Goal: Task Accomplishment & Management: Complete application form

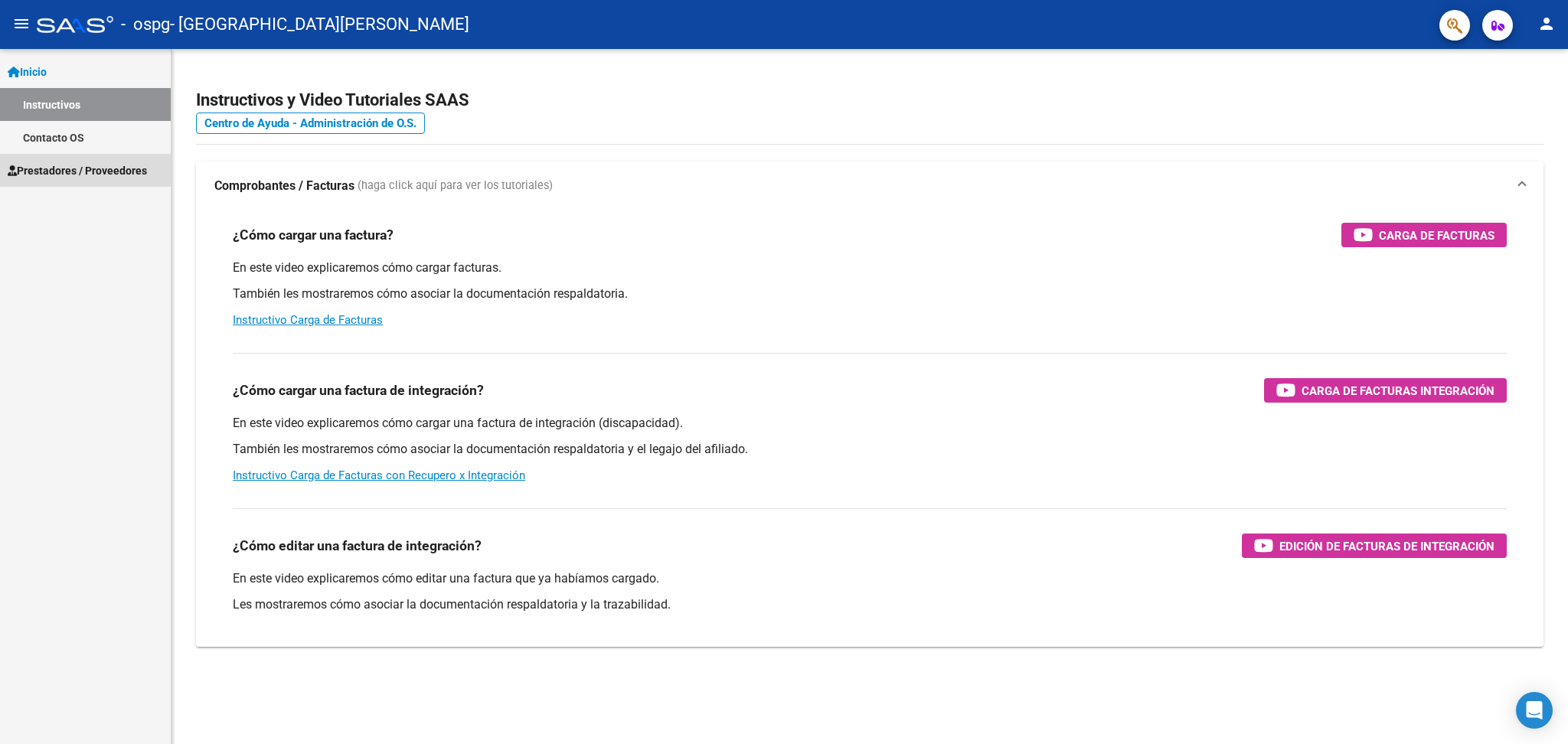
click at [78, 164] on span "Prestadores / Proveedores" at bounding box center [77, 171] width 139 height 17
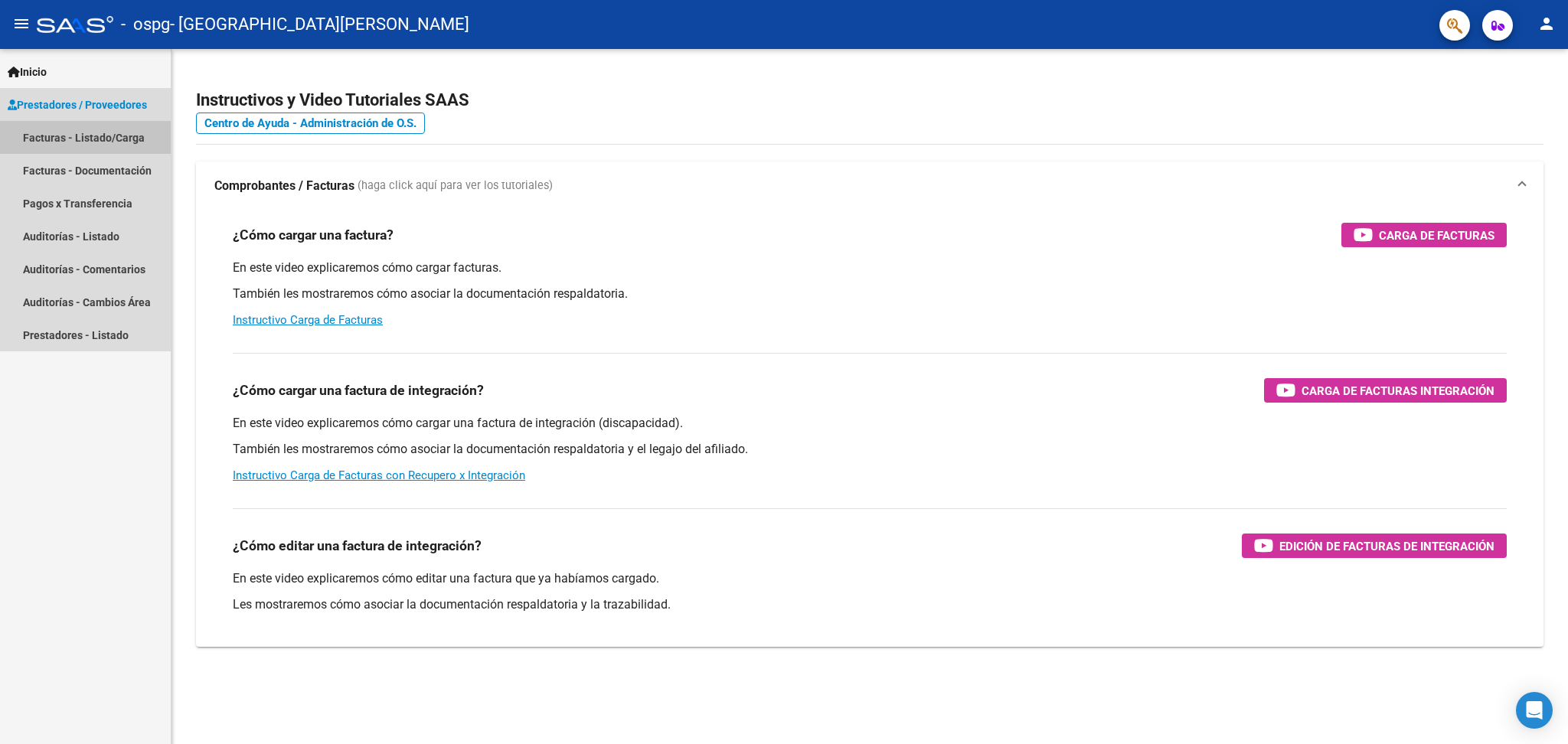
click at [94, 138] on link "Facturas - Listado/Carga" at bounding box center [85, 137] width 171 height 33
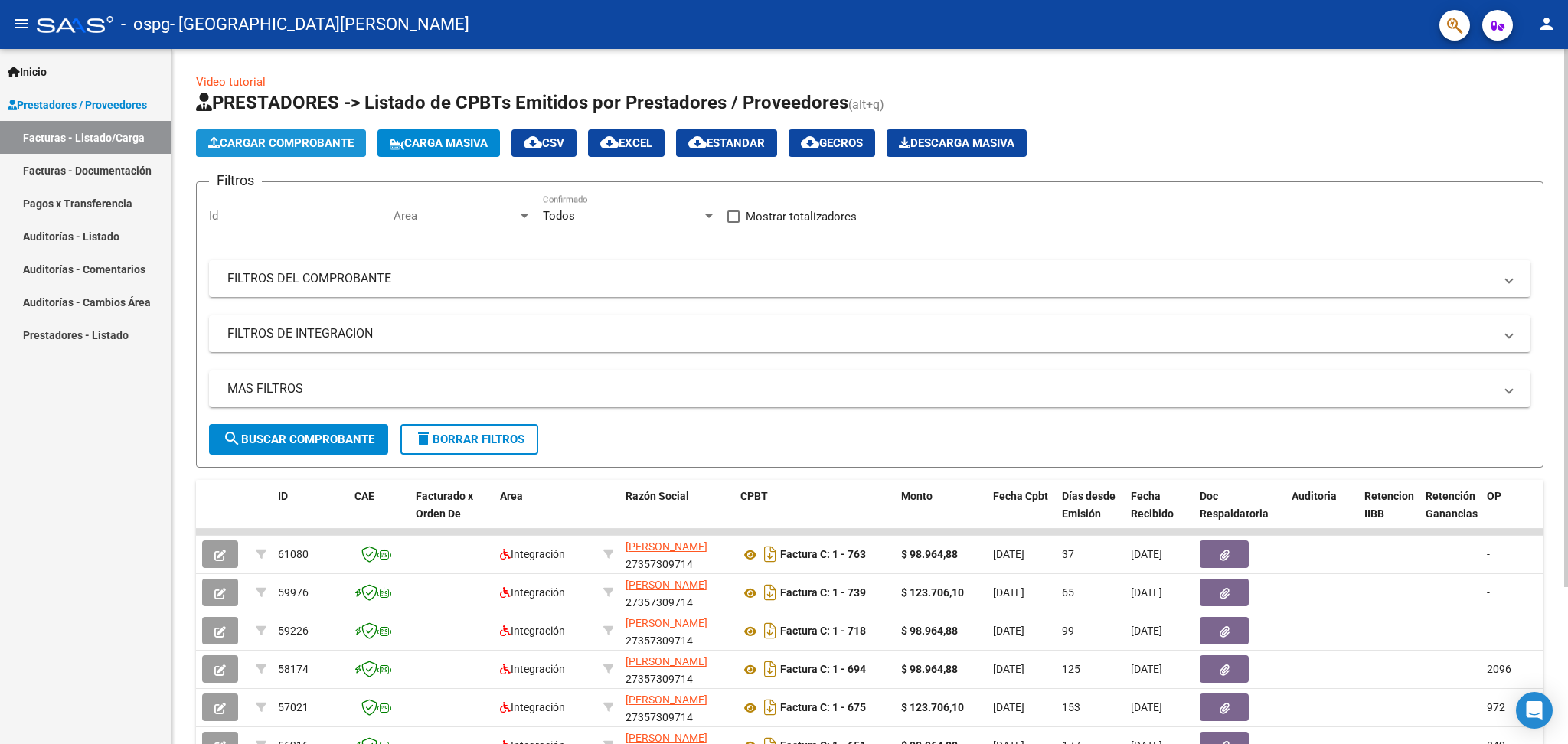
click at [338, 148] on span "Cargar Comprobante" at bounding box center [281, 143] width 146 height 14
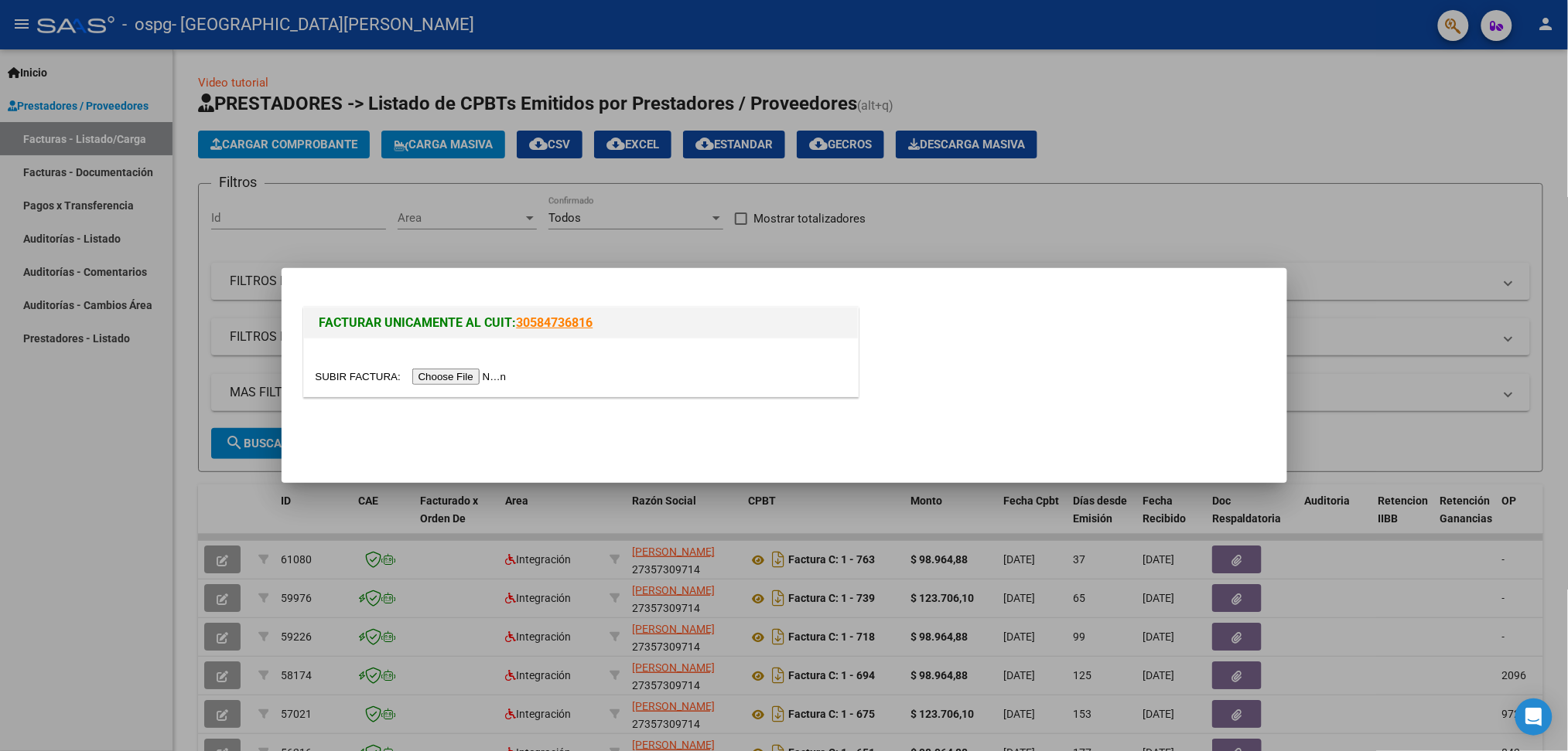
click at [471, 377] on input "file" at bounding box center [414, 376] width 196 height 16
click at [475, 374] on input "file" at bounding box center [414, 376] width 196 height 16
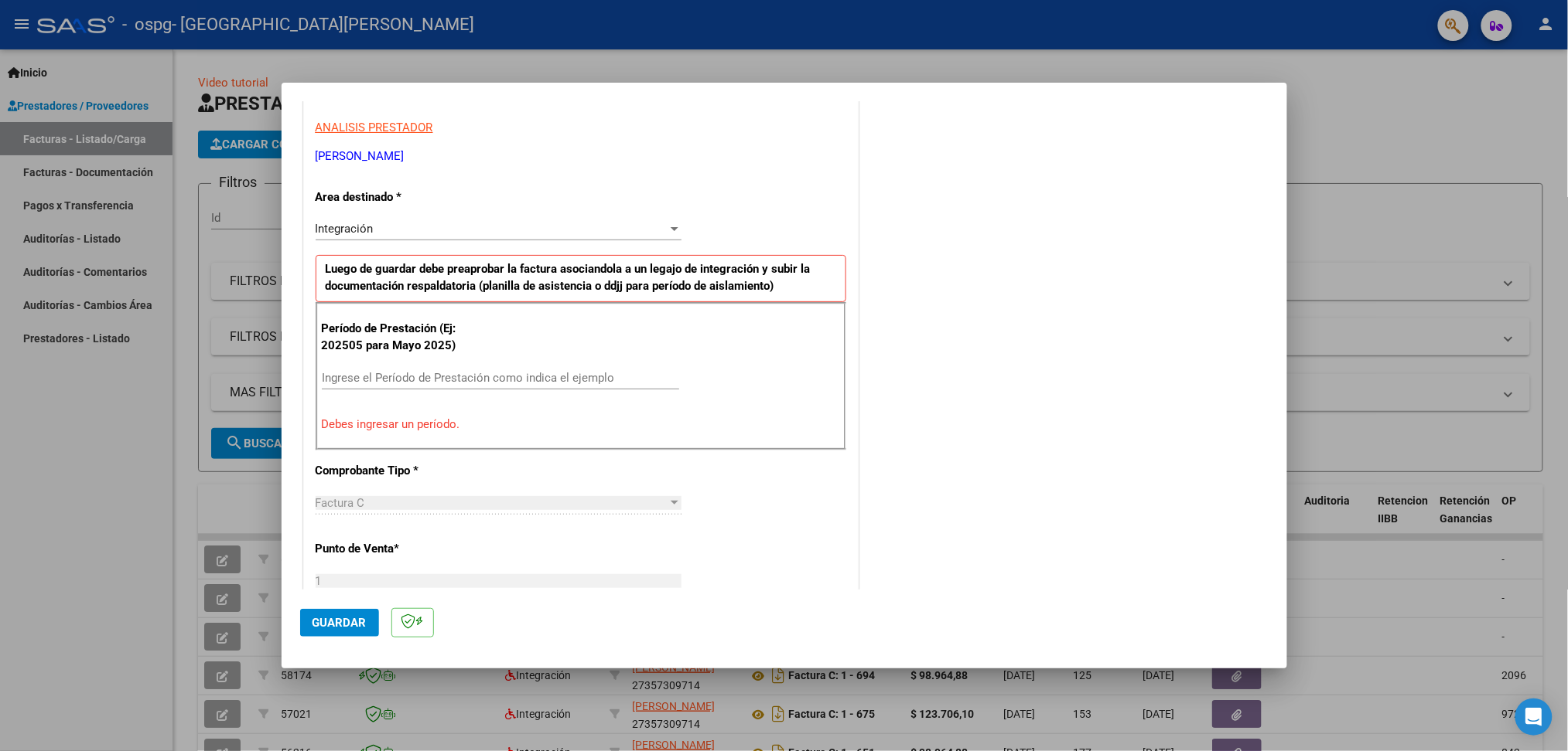
scroll to position [309, 0]
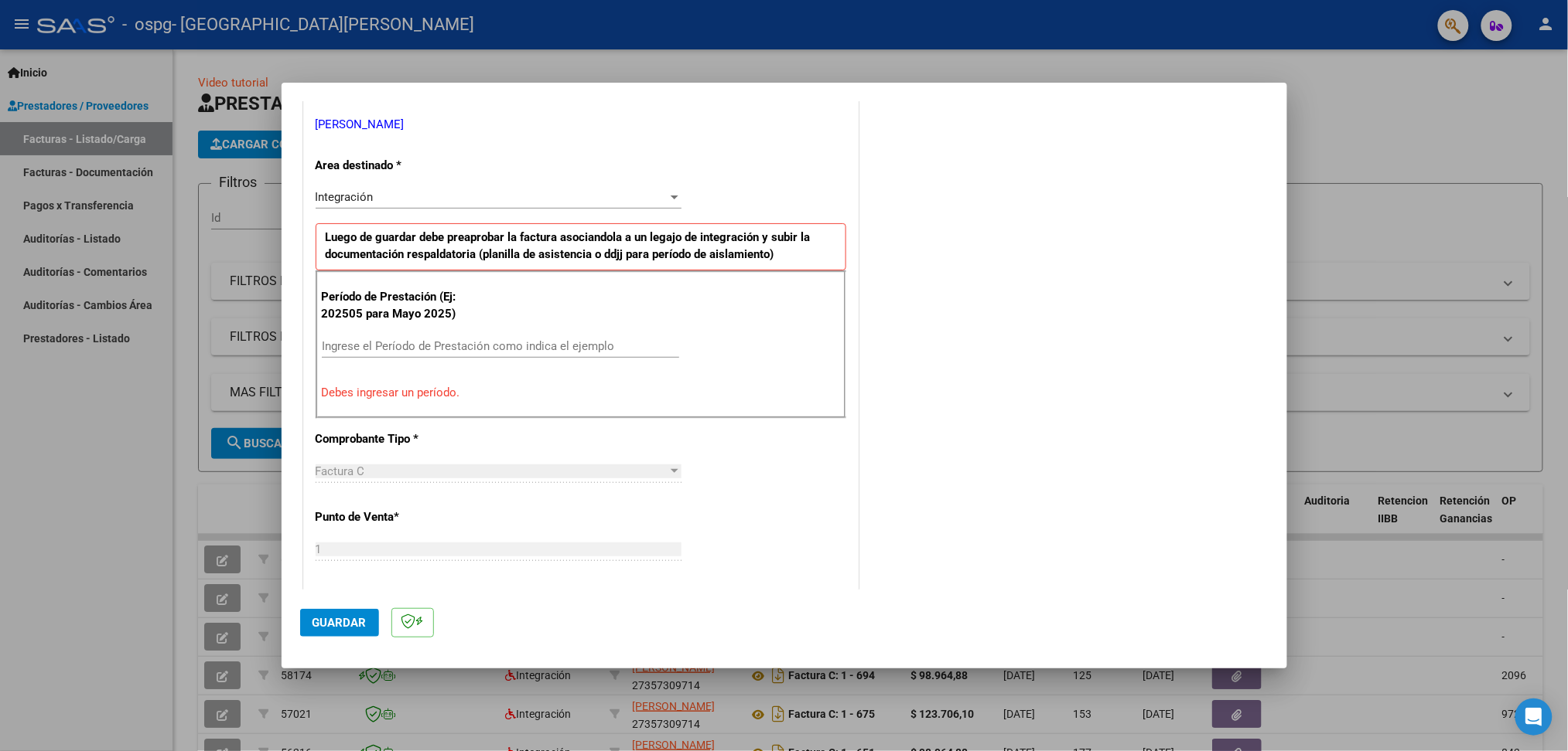
click at [428, 196] on div "Integración" at bounding box center [491, 197] width 352 height 14
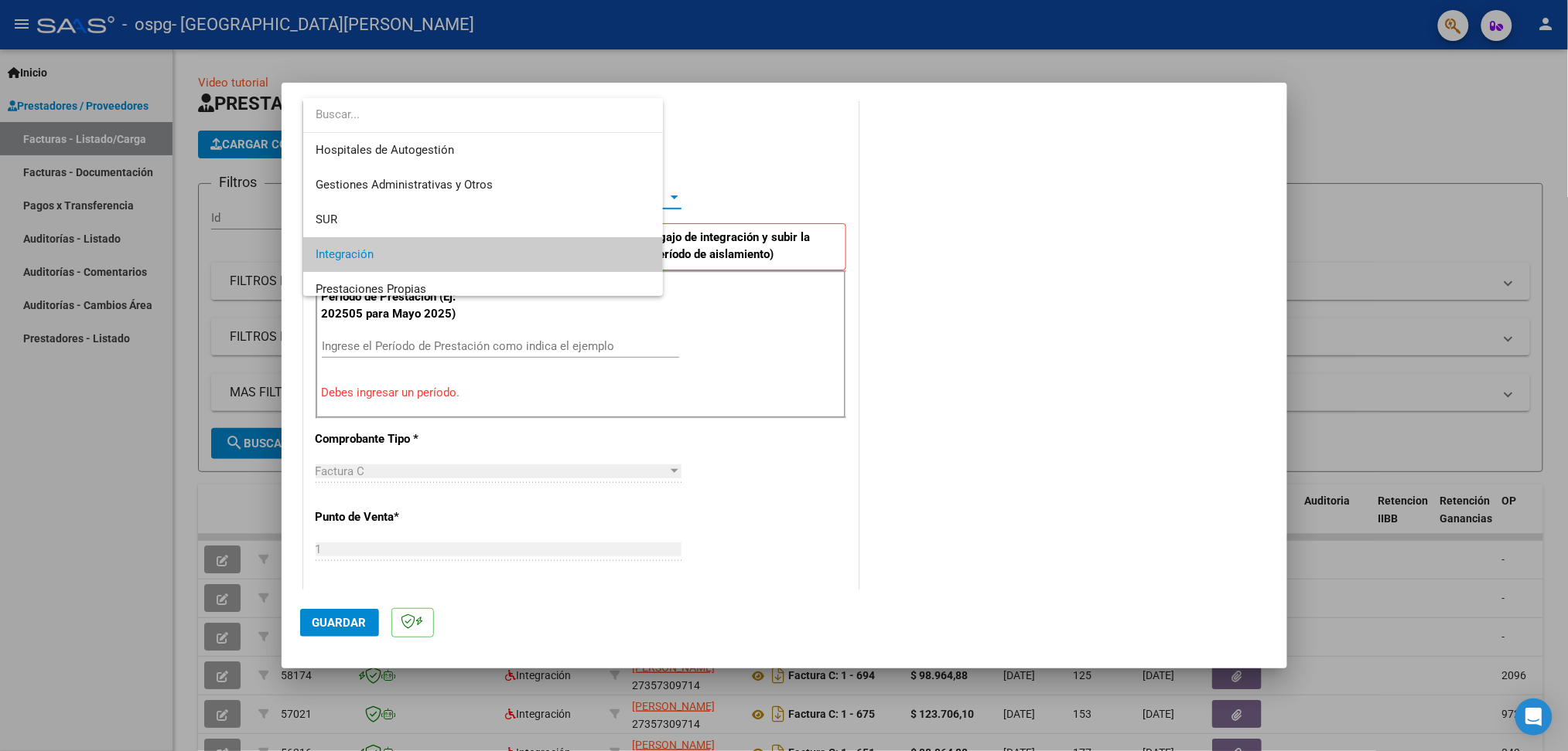
scroll to position [57, 0]
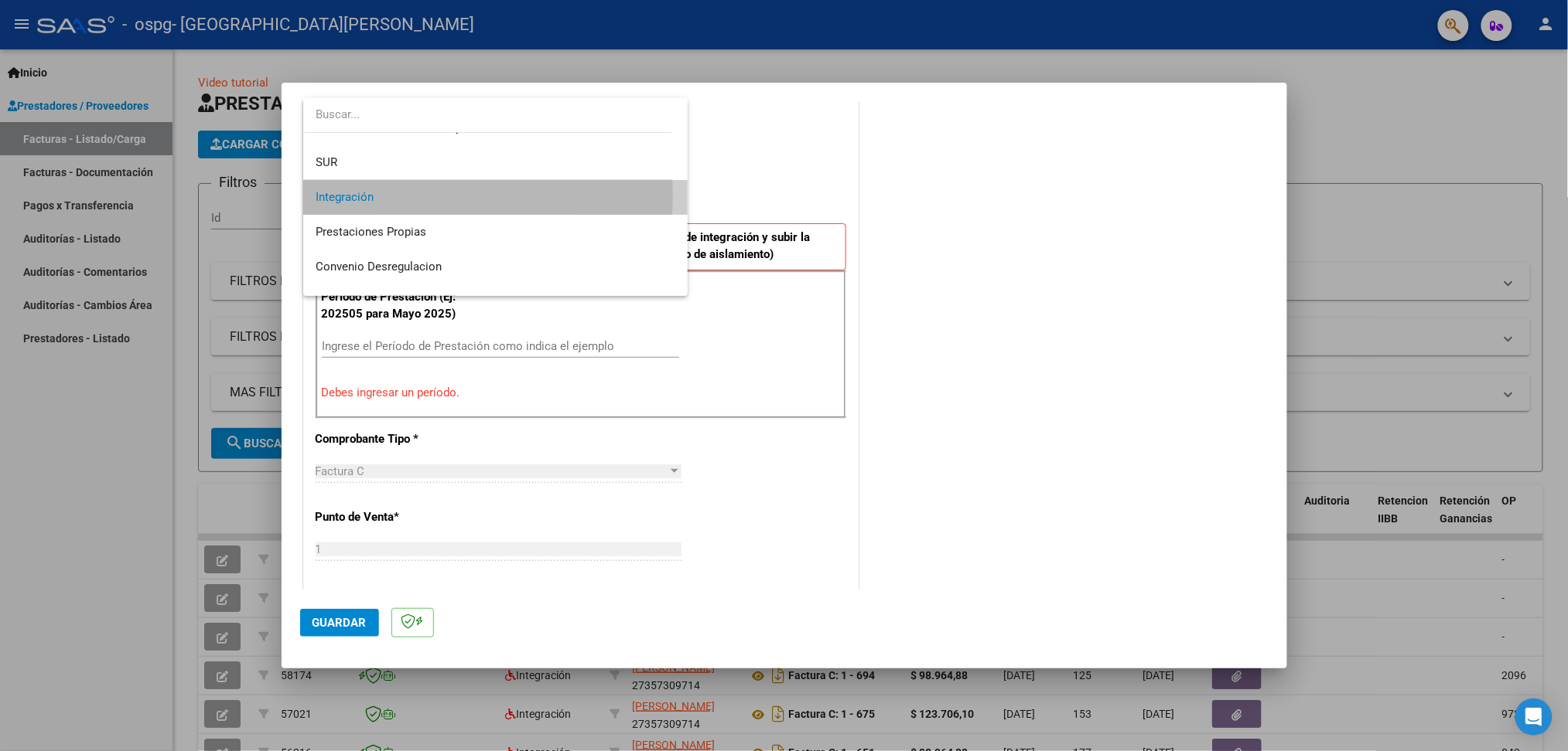
click at [428, 196] on span "Integración" at bounding box center [495, 197] width 359 height 35
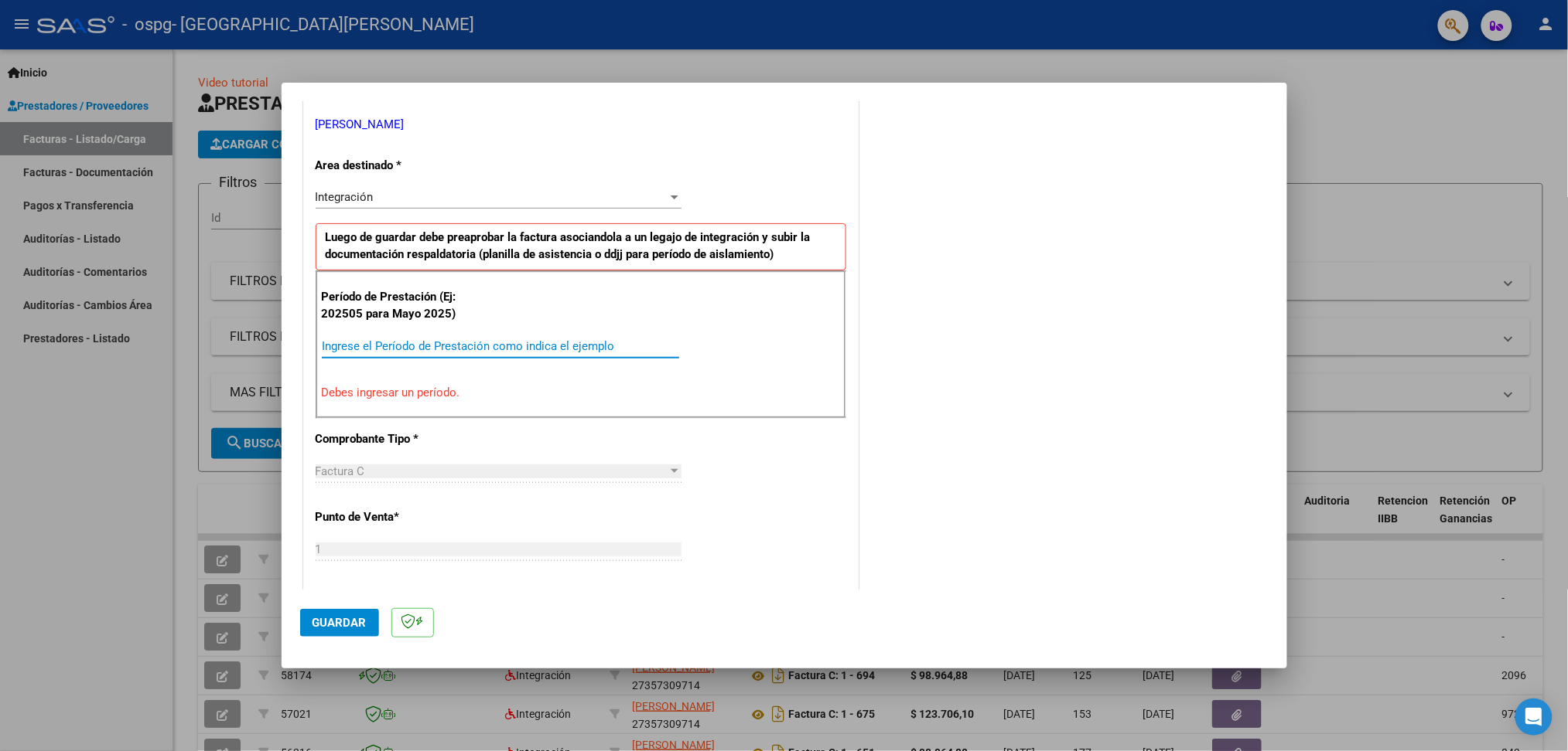
click at [444, 348] on input "Ingrese el Período de Prestación como indica el ejemplo" at bounding box center [500, 346] width 357 height 14
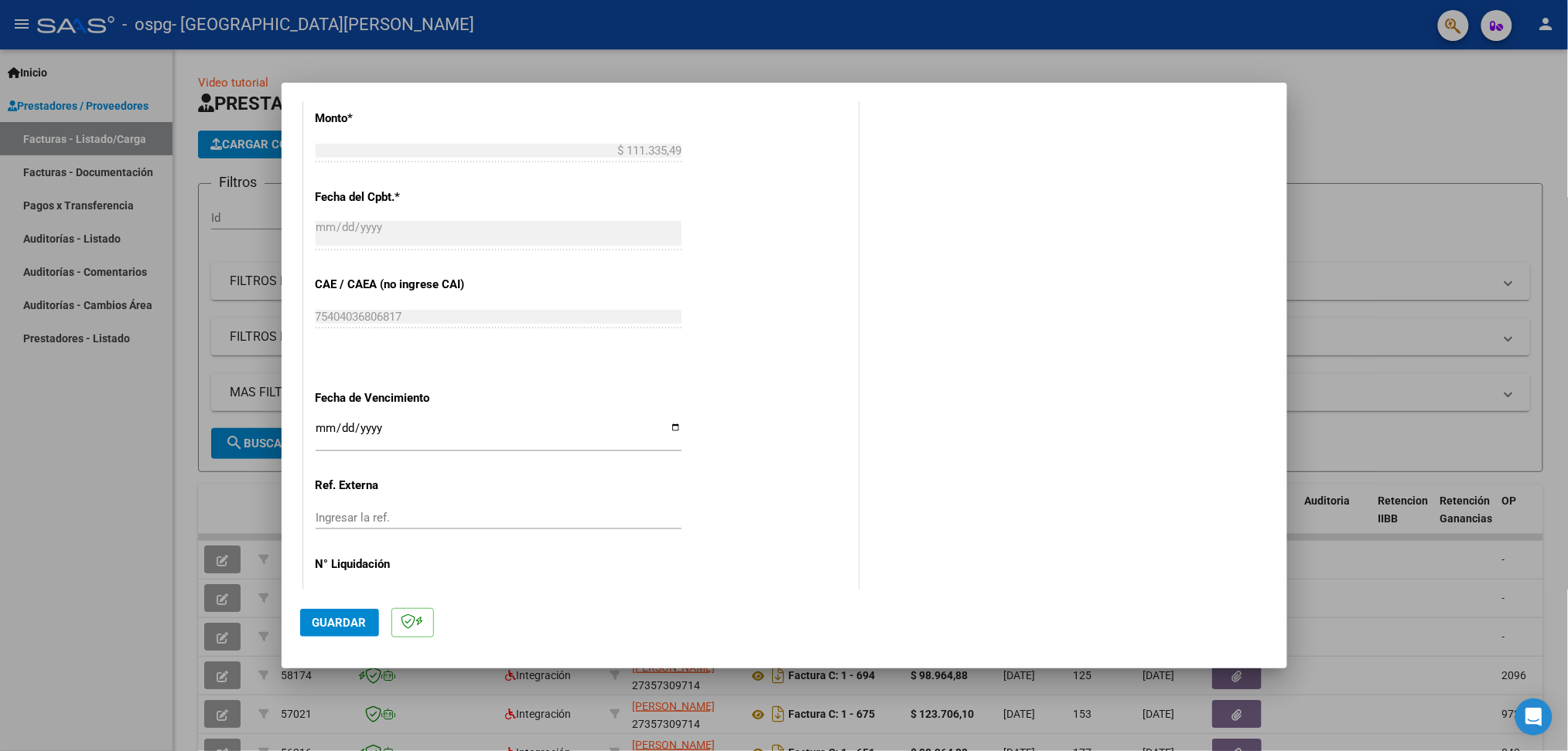
scroll to position [871, 0]
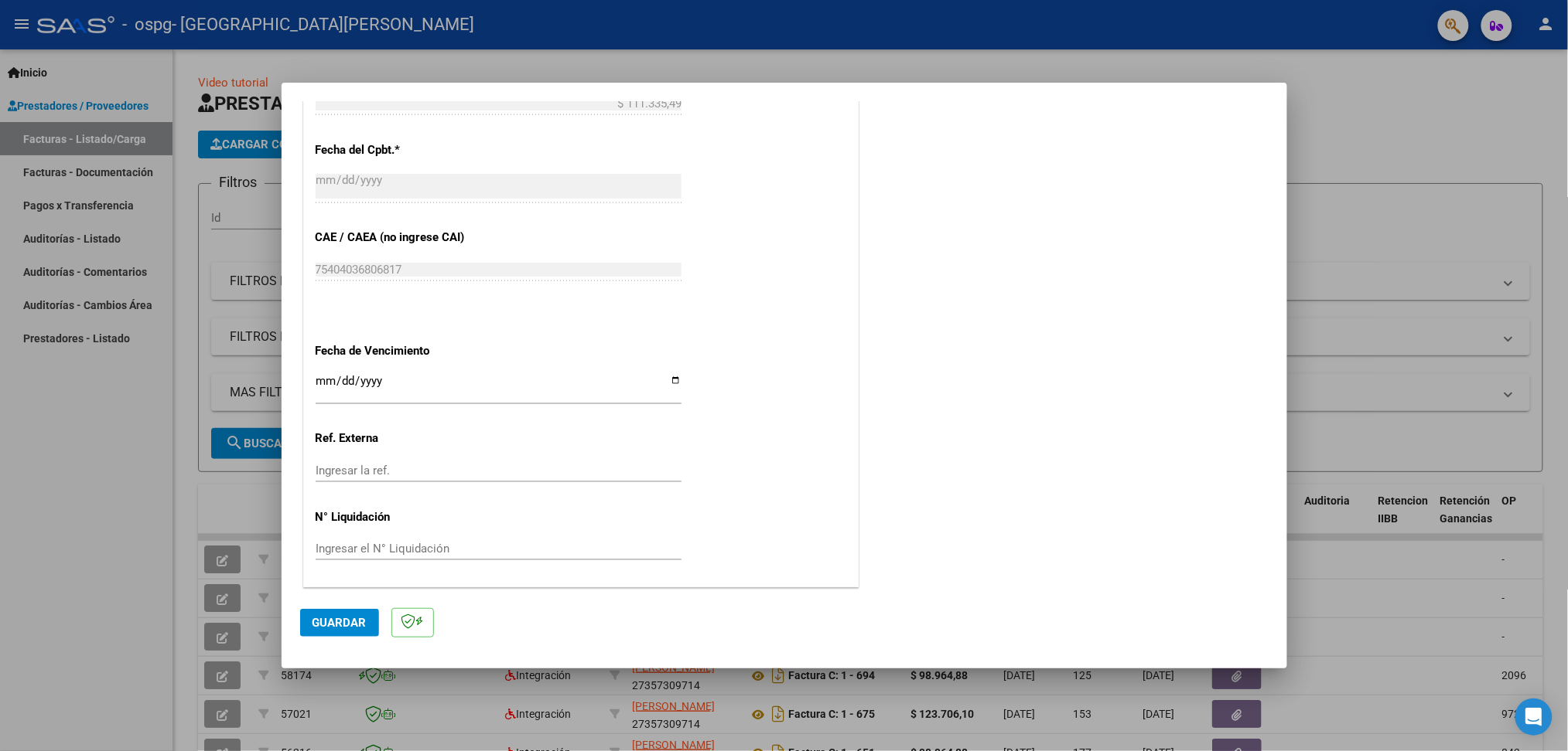
type input "202509"
click at [322, 623] on span "Guardar" at bounding box center [338, 623] width 54 height 14
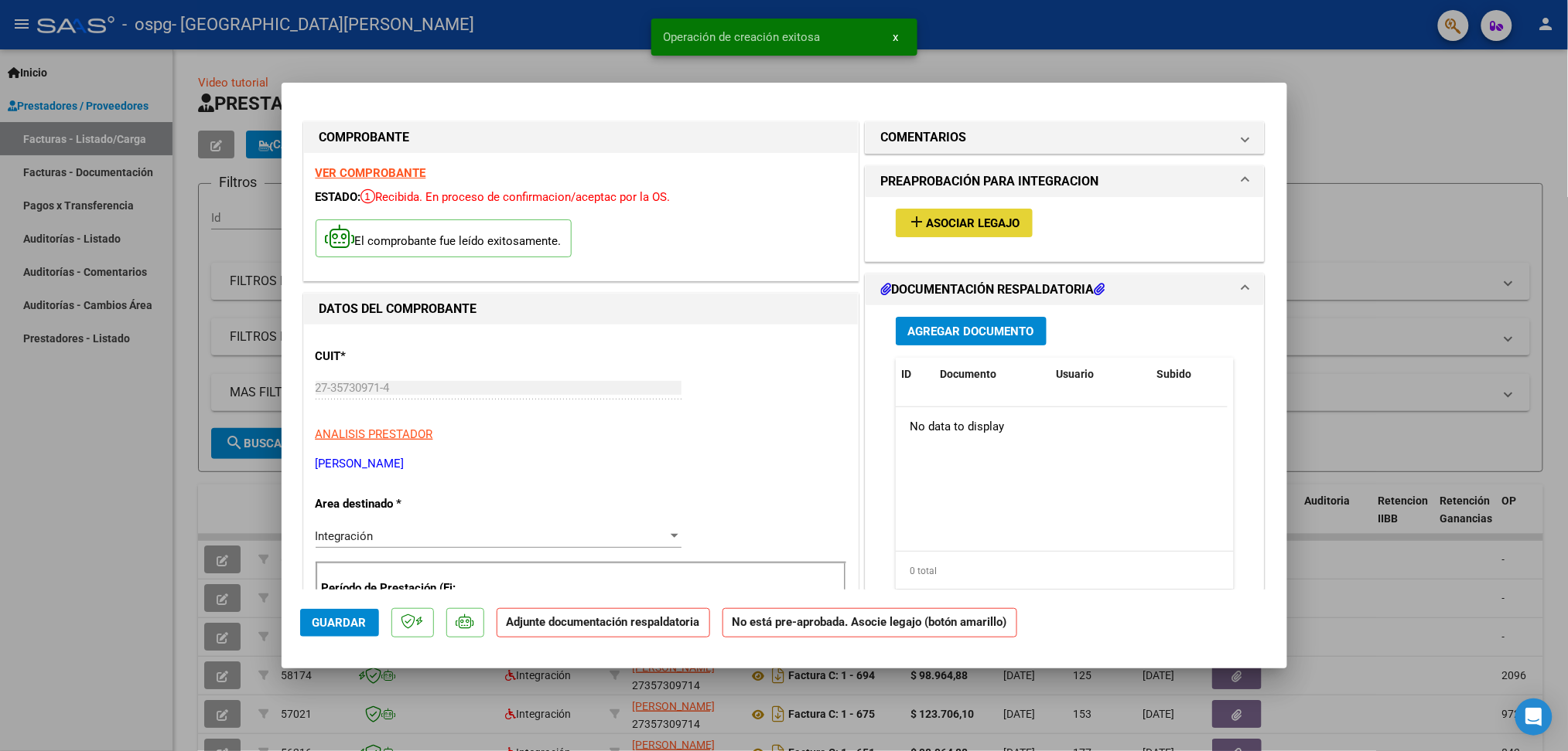
click at [1003, 222] on span "Asociar Legajo" at bounding box center [973, 223] width 93 height 14
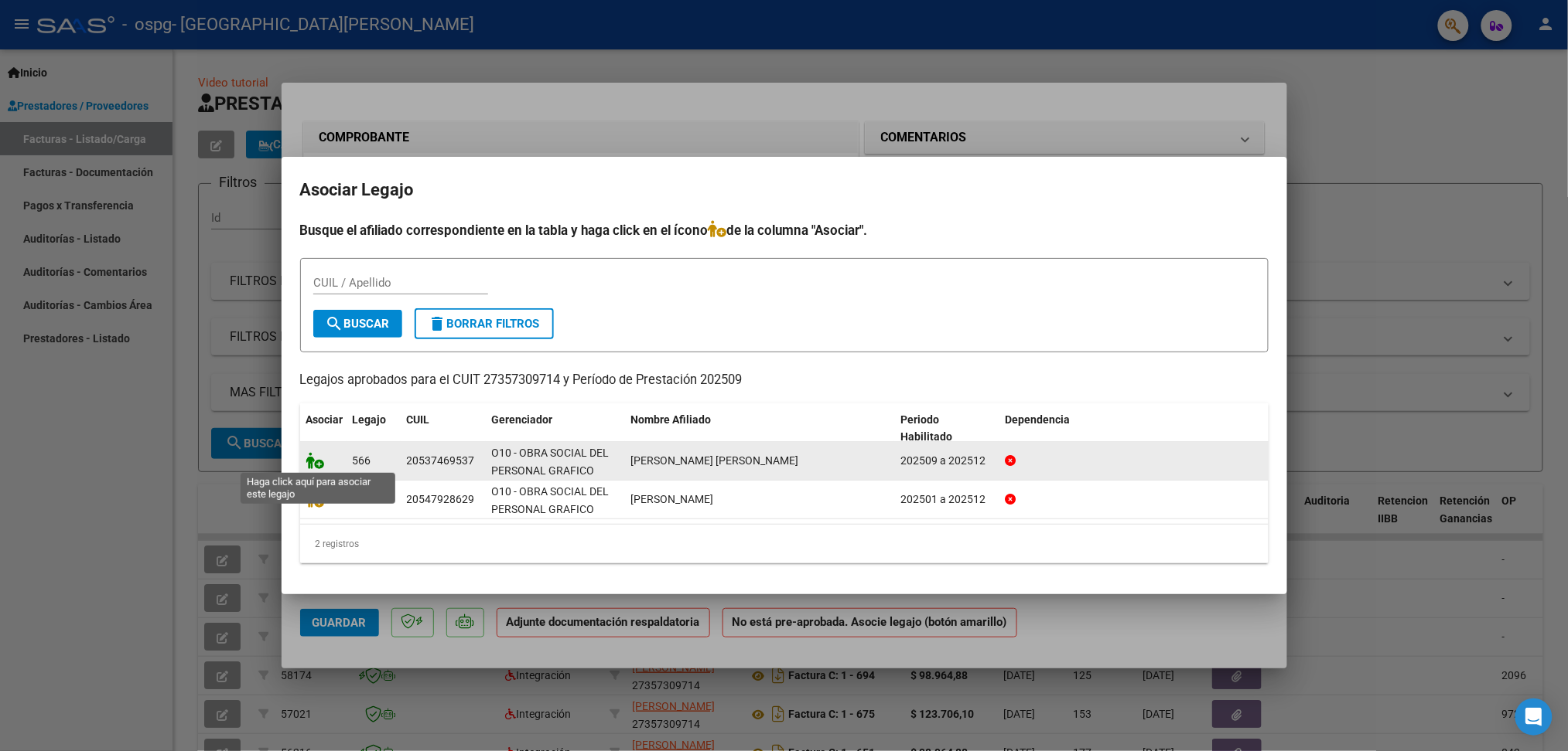
click at [313, 458] on icon at bounding box center [316, 461] width 19 height 17
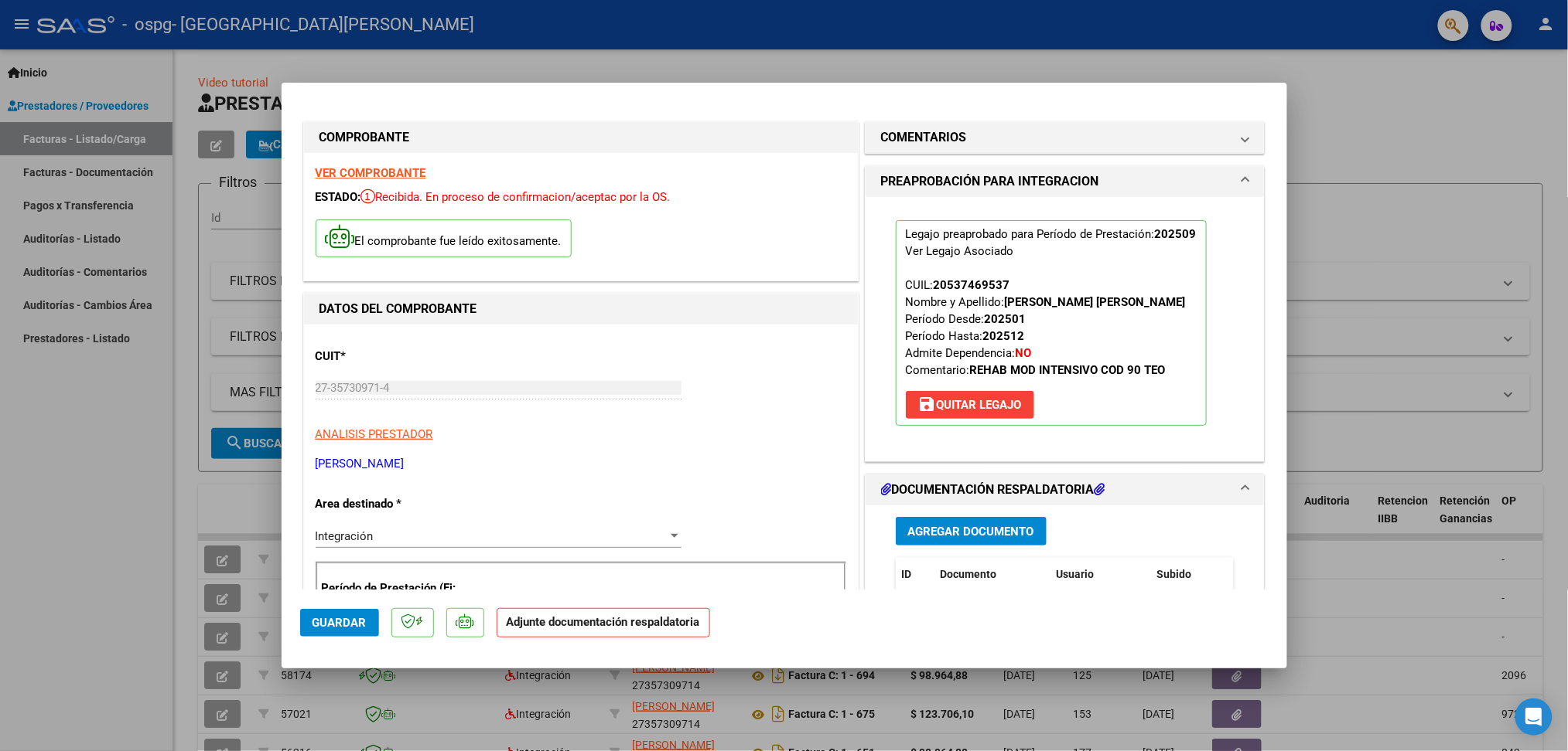
scroll to position [103, 0]
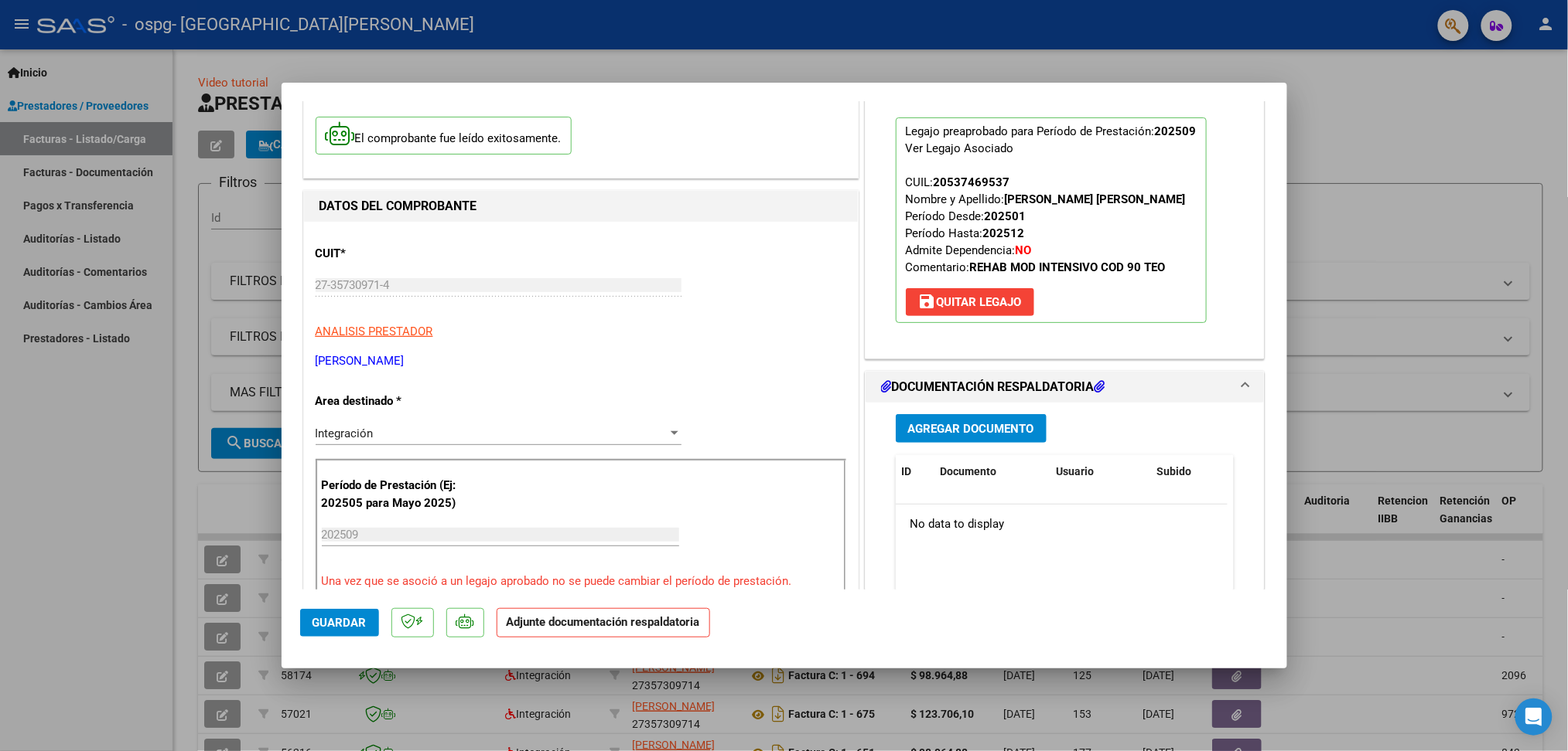
click at [1009, 389] on h1 "DOCUMENTACIÓN RESPALDATORIA" at bounding box center [993, 387] width 224 height 19
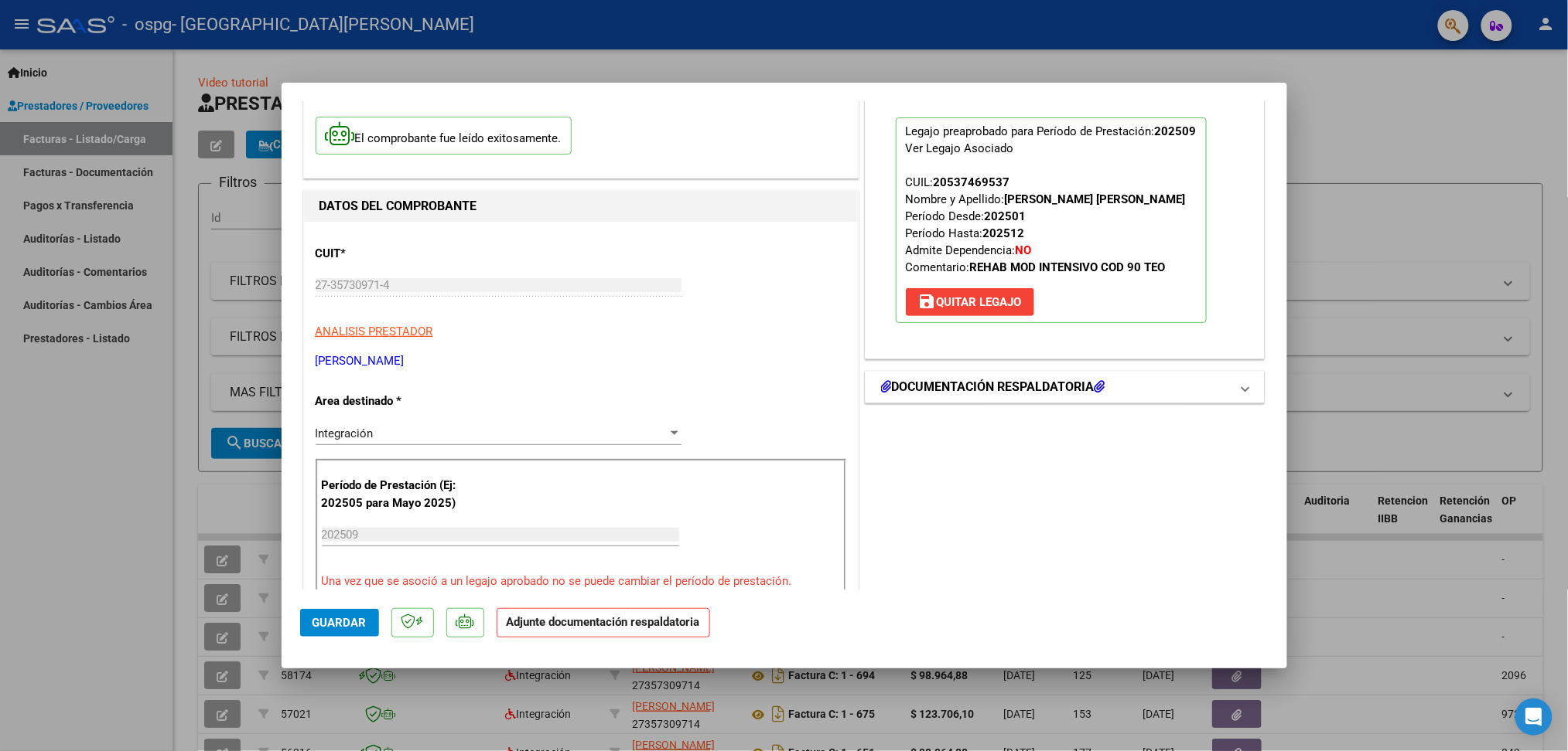
click at [910, 375] on mat-expansion-panel-header "DOCUMENTACIÓN RESPALDATORIA" at bounding box center [1065, 387] width 399 height 31
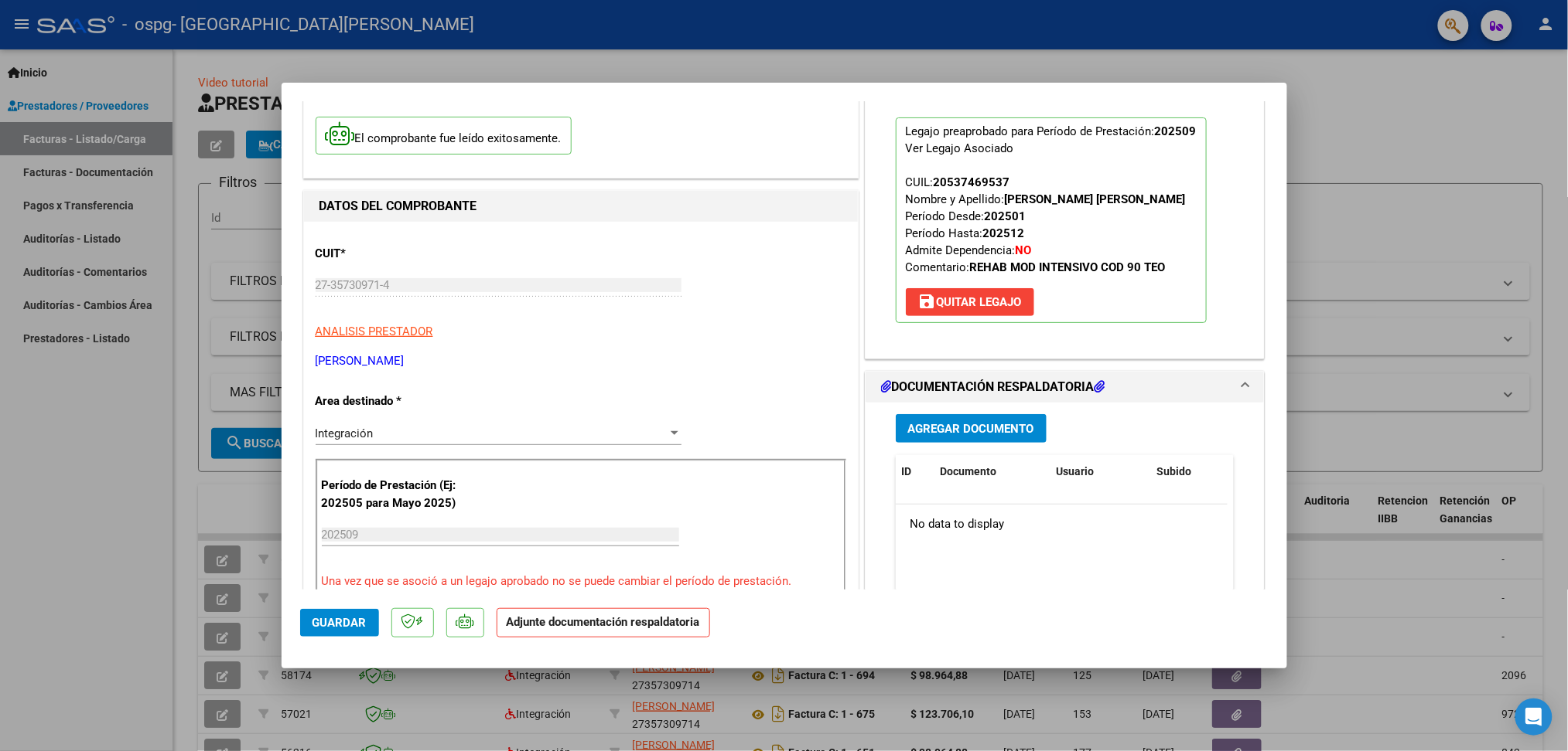
click at [932, 424] on span "Agregar Documento" at bounding box center [971, 429] width 126 height 14
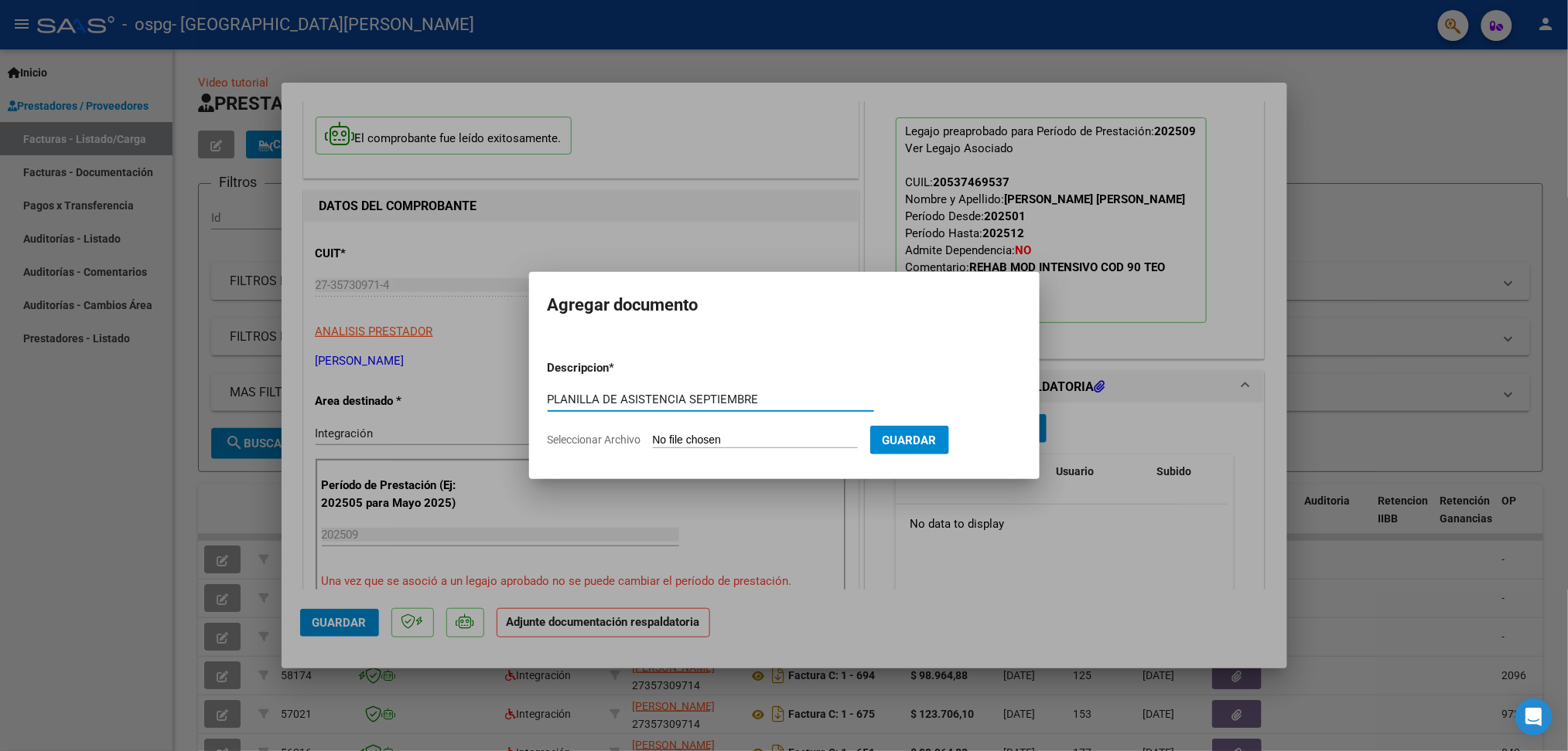
type input "PLANILLA DE ASISTENCIA SEPTIEMBRE"
click at [685, 440] on input "Seleccionar Archivo" at bounding box center [754, 441] width 205 height 15
click at [728, 438] on input "Seleccionar Archivo" at bounding box center [754, 441] width 205 height 15
type input "C:\fakepath\Planilla asistencia [DATE]. [PERSON_NAME].pdf"
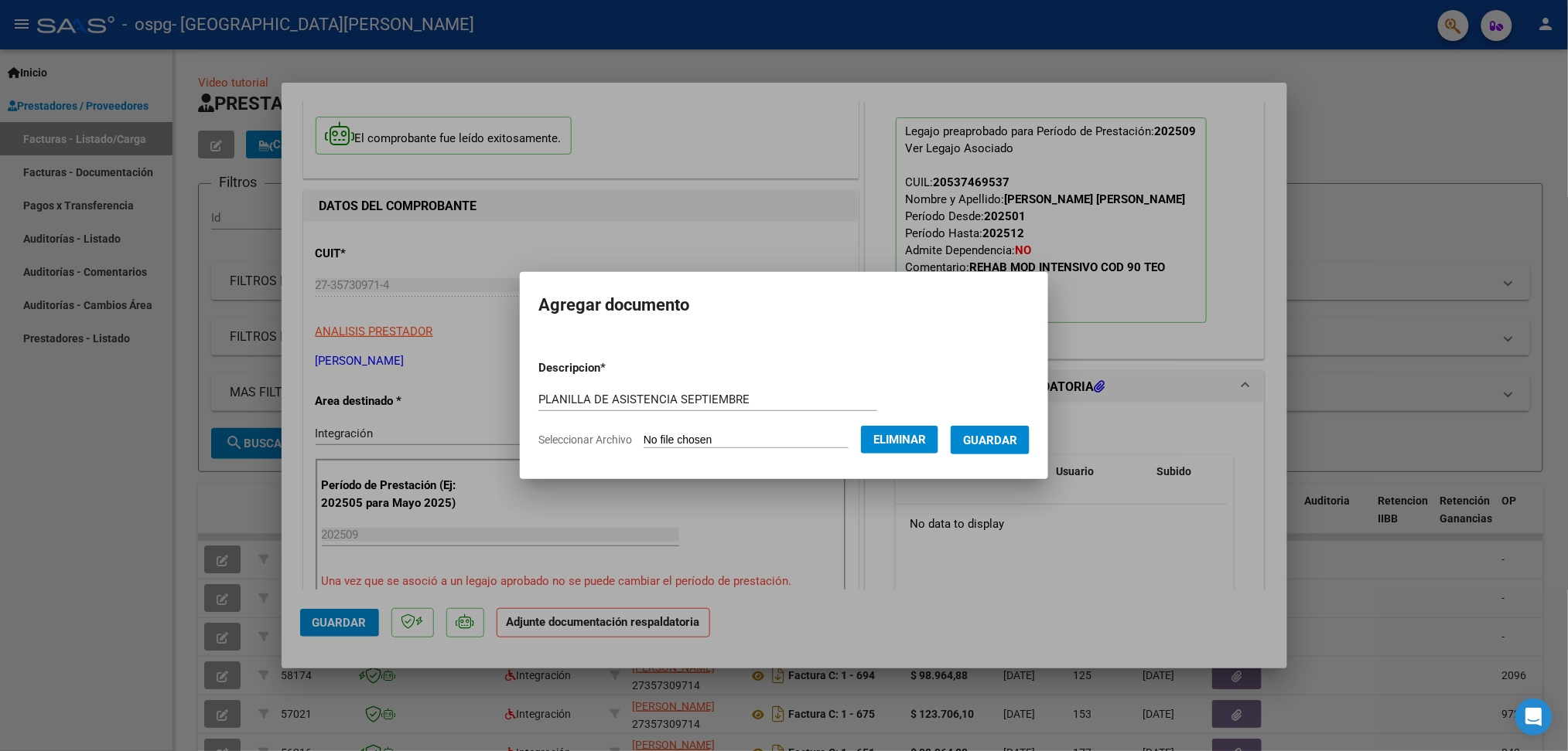
click at [993, 441] on span "Guardar" at bounding box center [989, 440] width 54 height 14
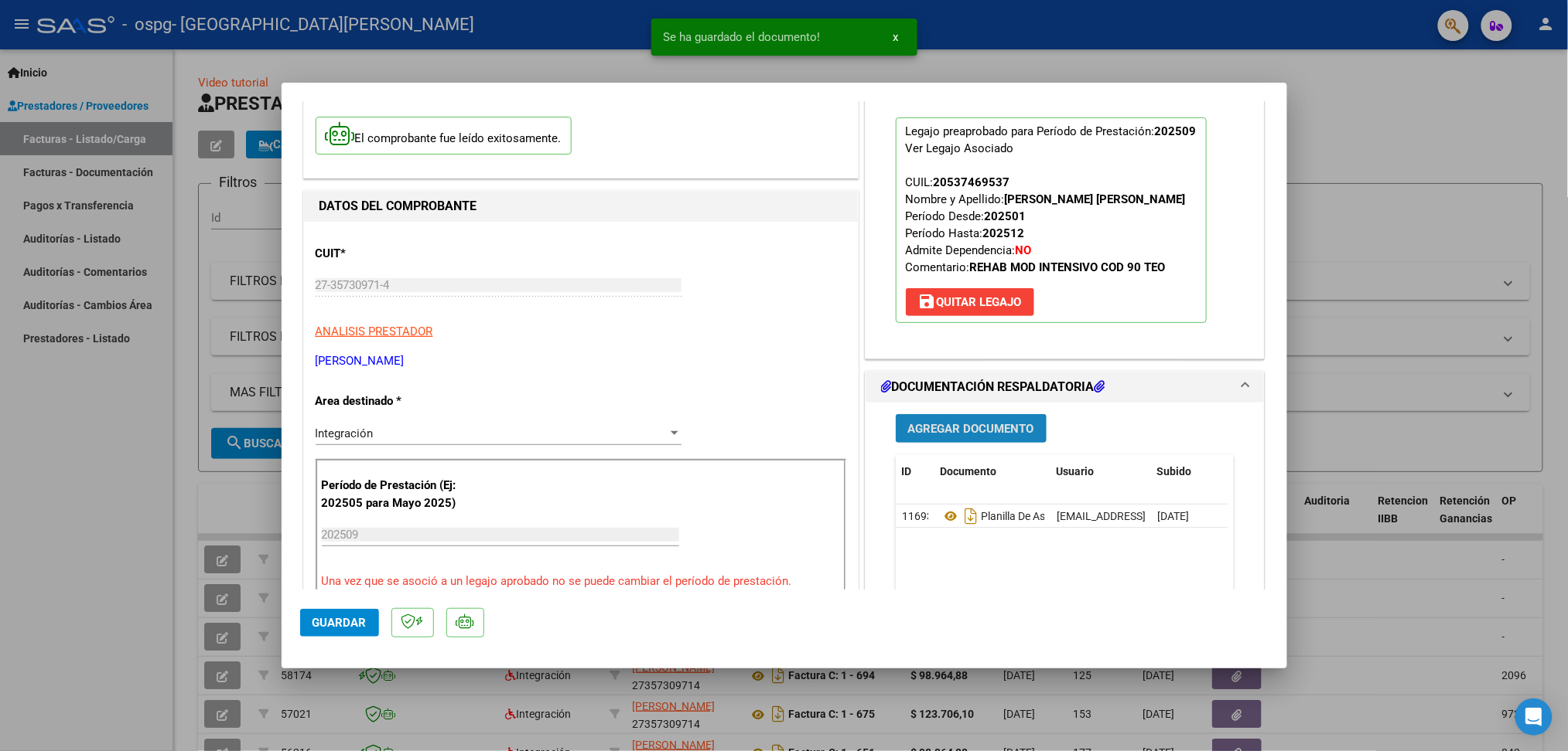
click at [954, 431] on span "Agregar Documento" at bounding box center [971, 429] width 126 height 14
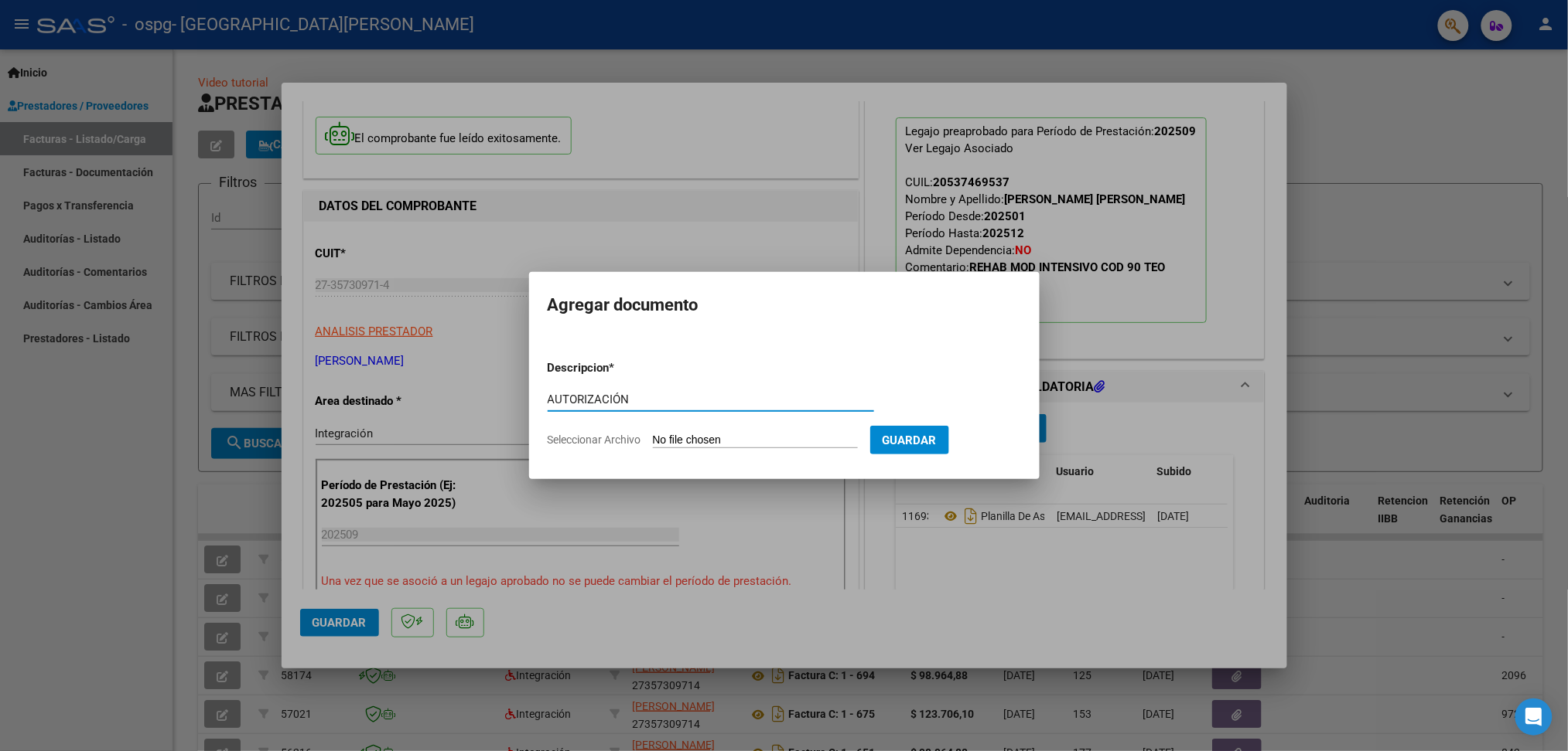
type input "AUTORIZACIÓN"
click at [705, 445] on input "Seleccionar Archivo" at bounding box center [754, 441] width 205 height 15
type input "C:\fakepath\AUTORIZACIÓN [PERSON_NAME] 2025.odt"
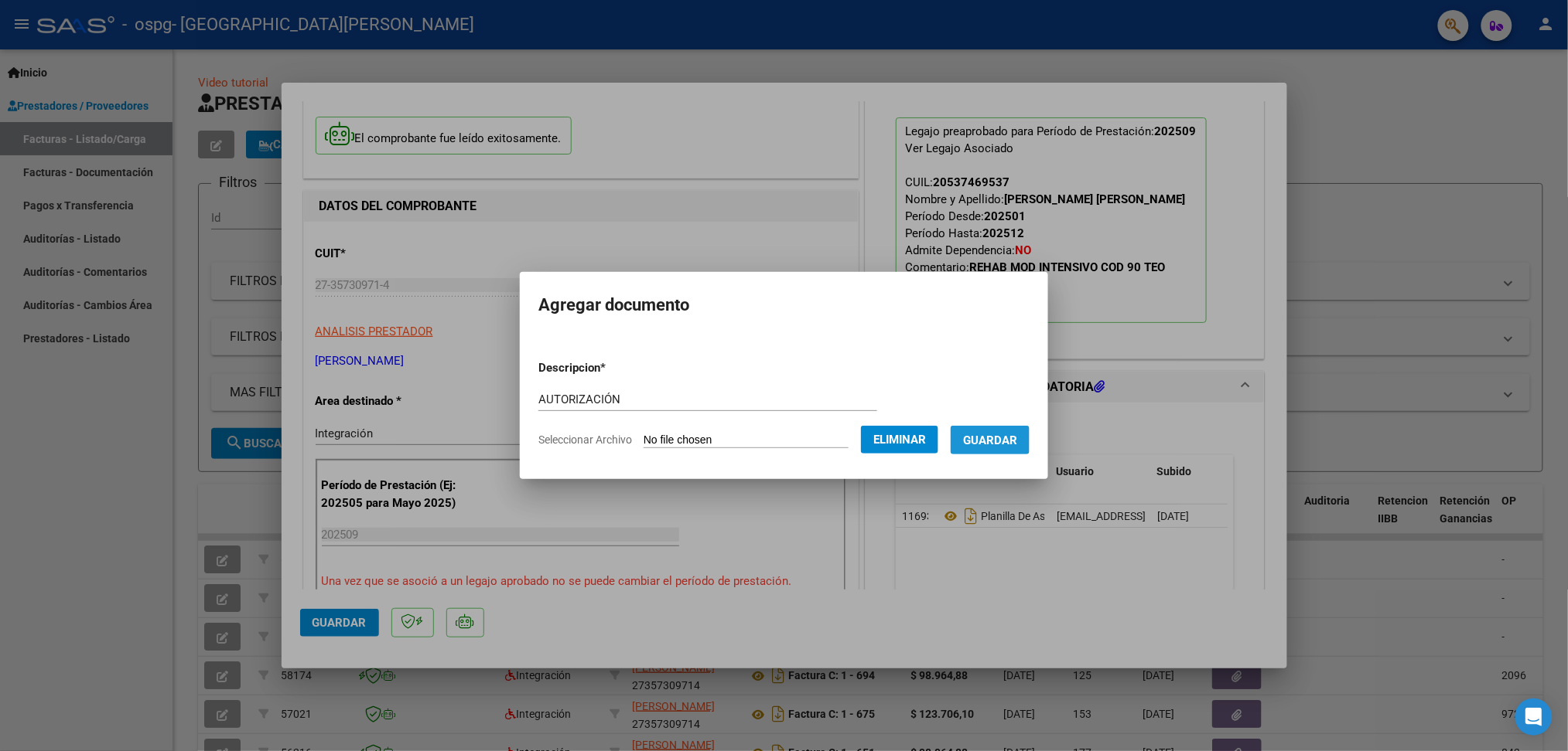
click at [991, 436] on span "Guardar" at bounding box center [989, 440] width 54 height 14
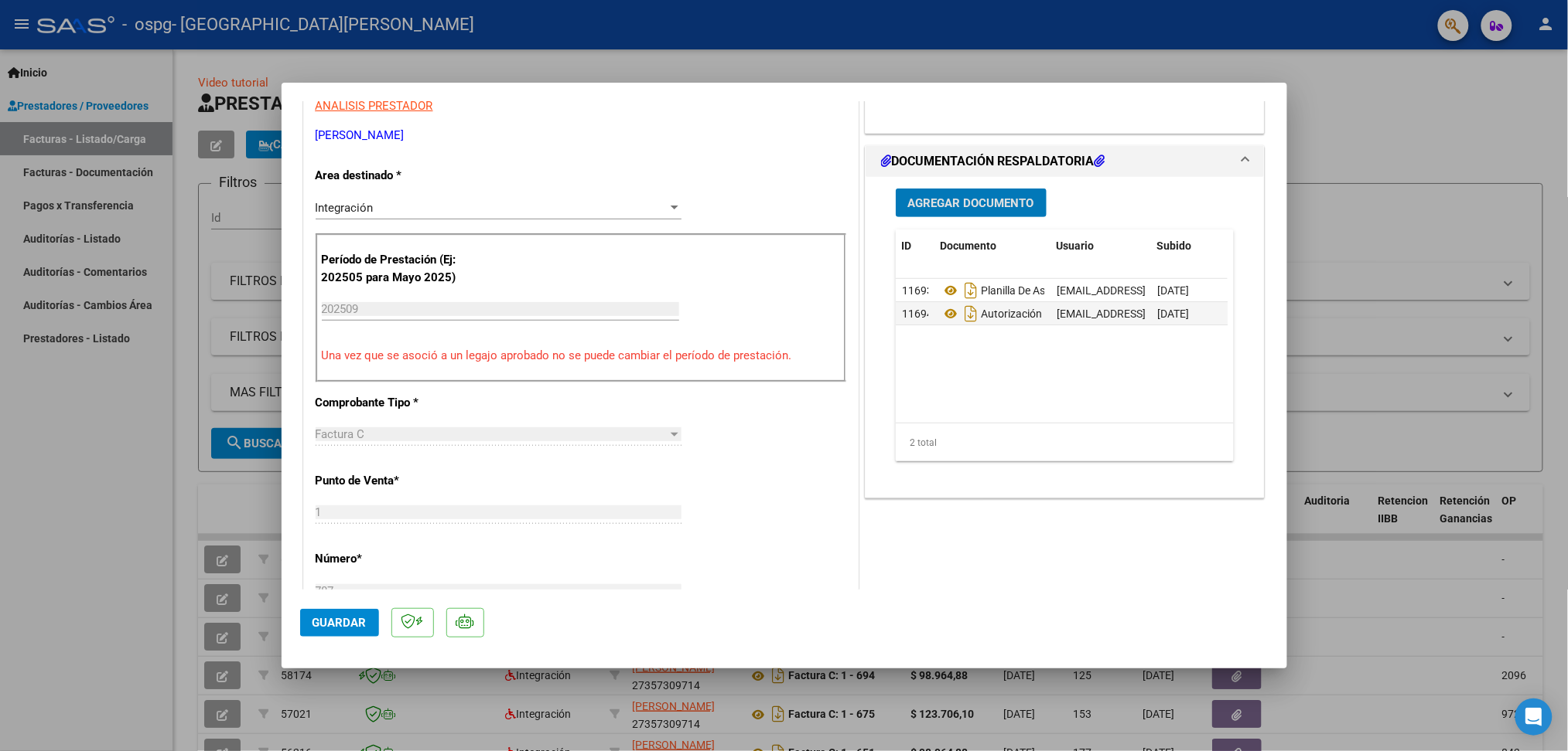
scroll to position [412, 0]
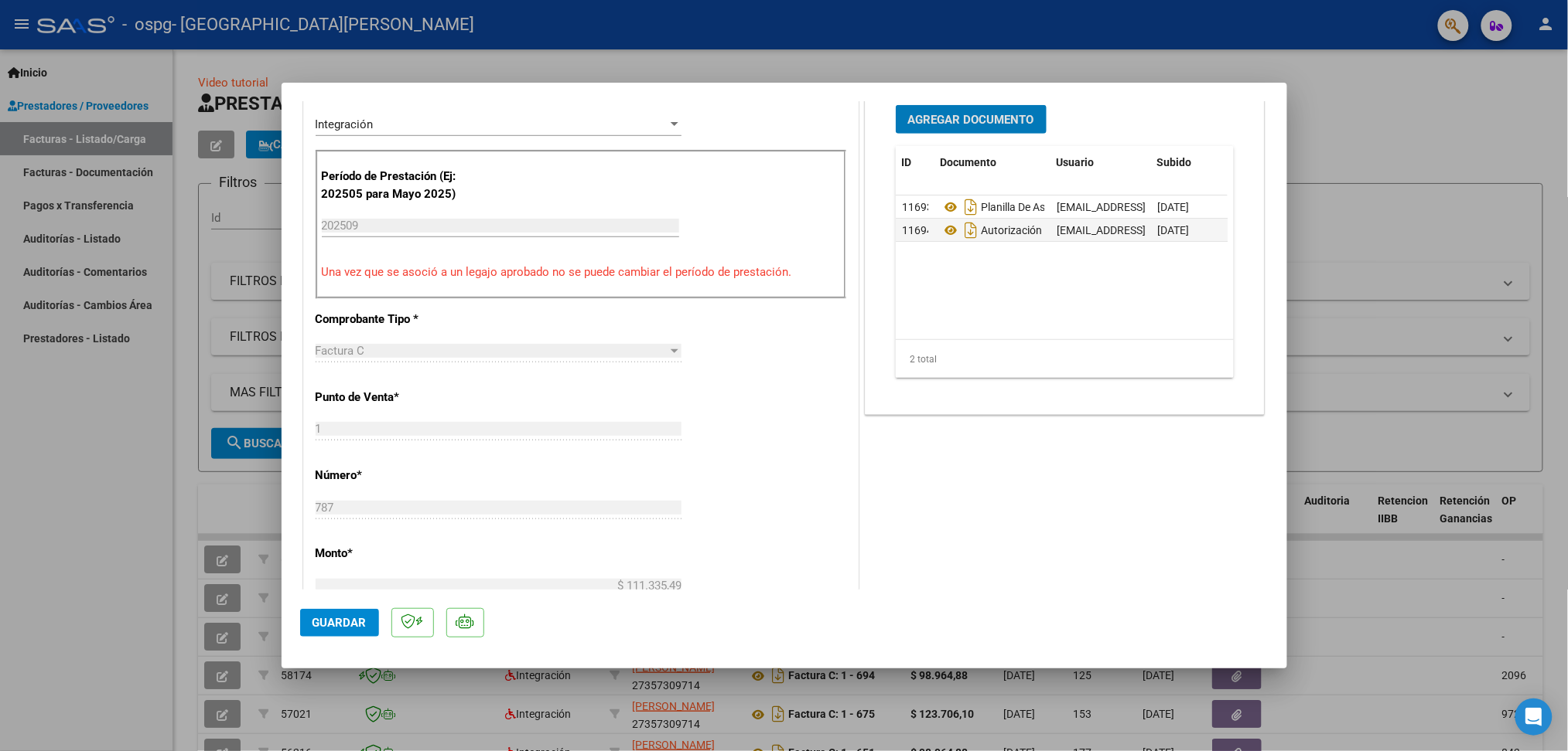
click at [361, 629] on span "Guardar" at bounding box center [338, 623] width 54 height 14
click at [1349, 477] on div at bounding box center [784, 375] width 1568 height 751
type input "$ 0,00"
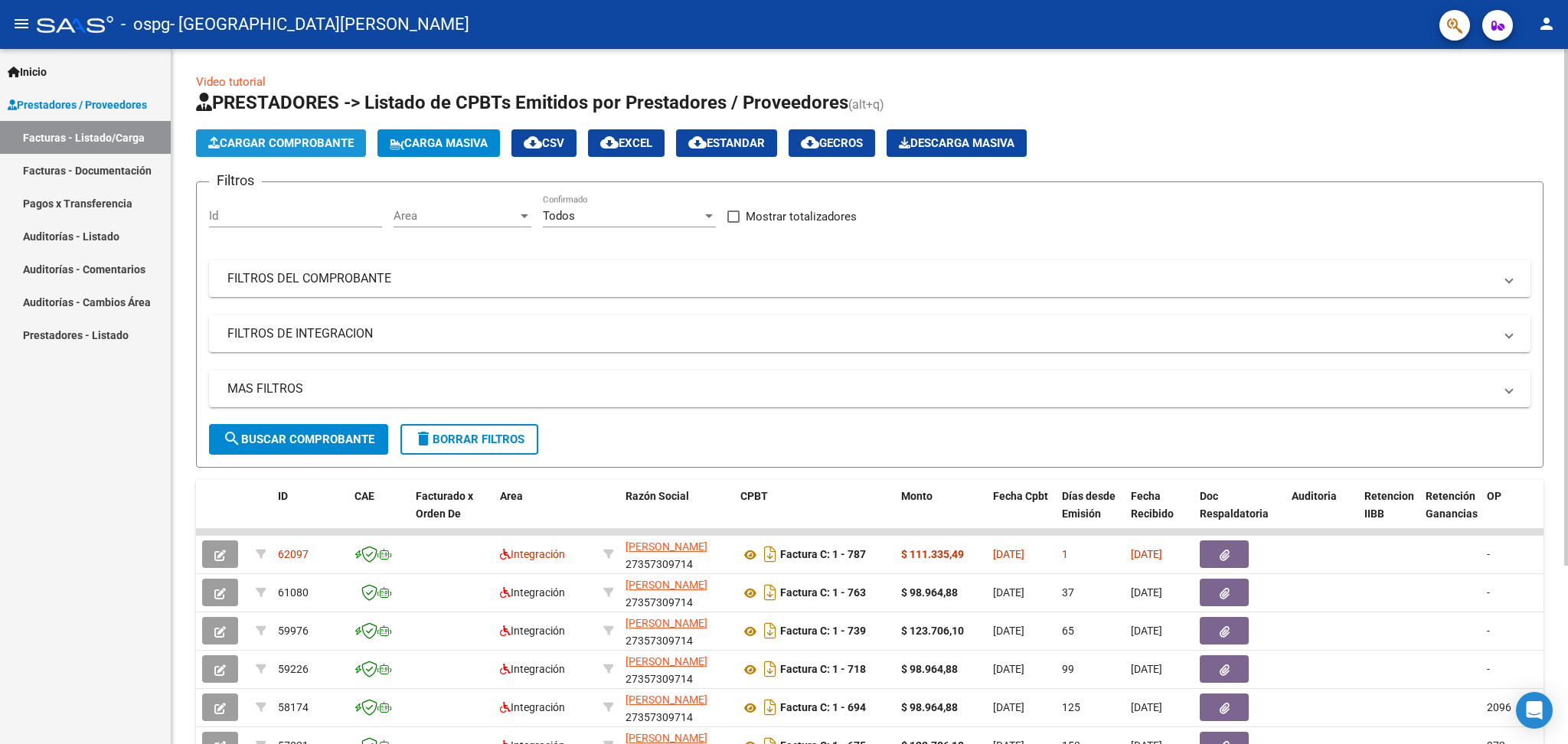
click at [284, 137] on span "Cargar Comprobante" at bounding box center [281, 143] width 146 height 14
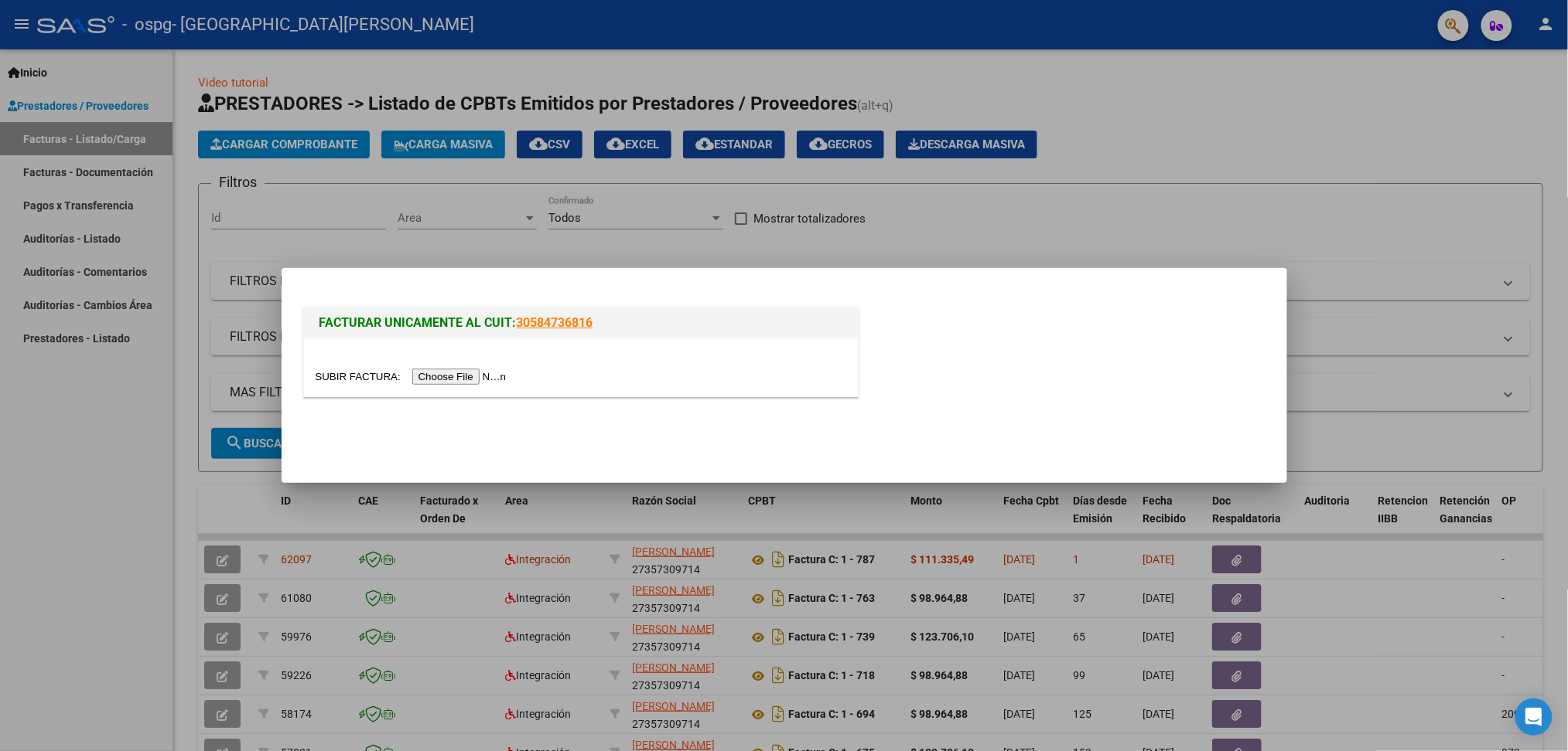
click at [464, 372] on input "file" at bounding box center [414, 376] width 196 height 16
click at [453, 379] on input "file" at bounding box center [414, 376] width 196 height 16
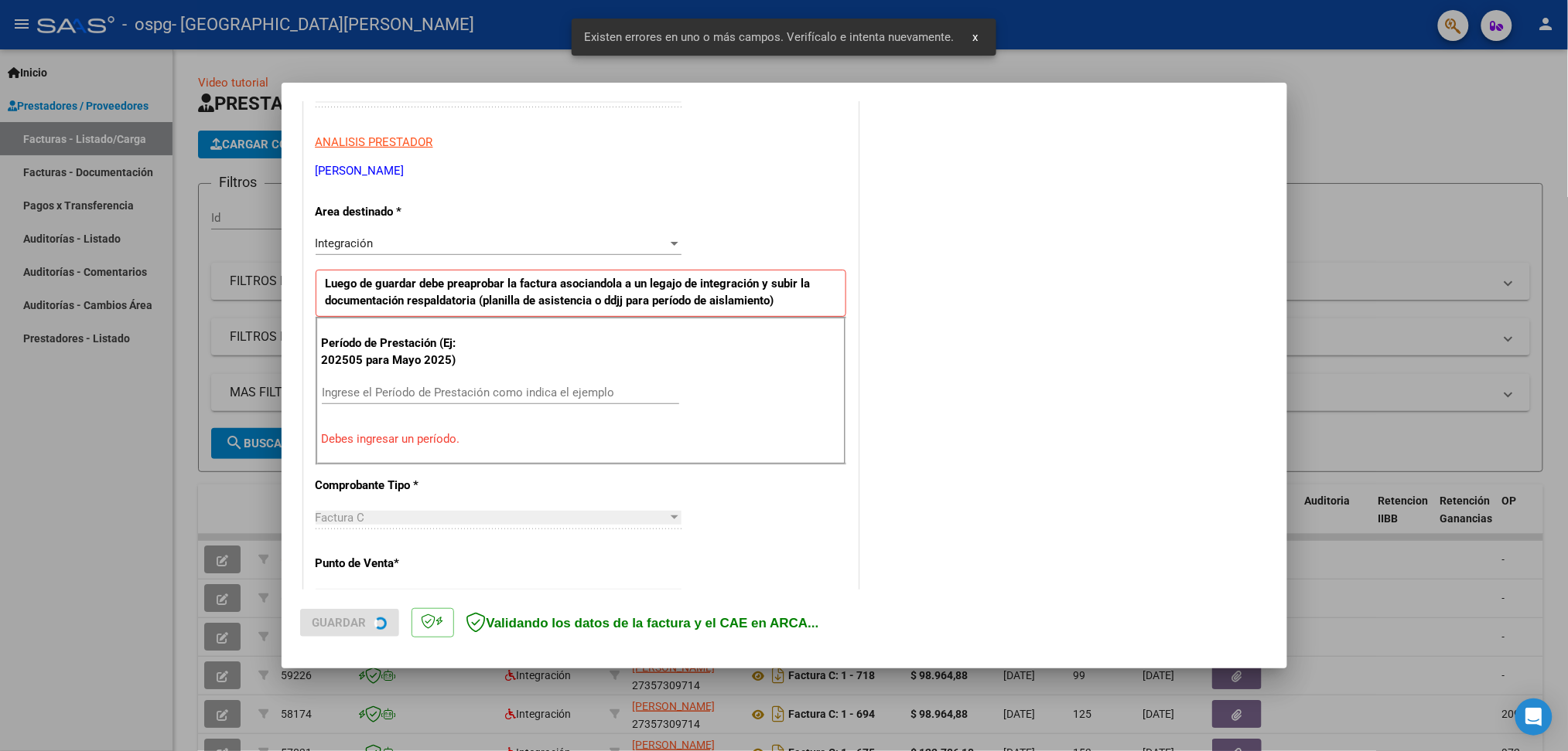
scroll to position [265, 0]
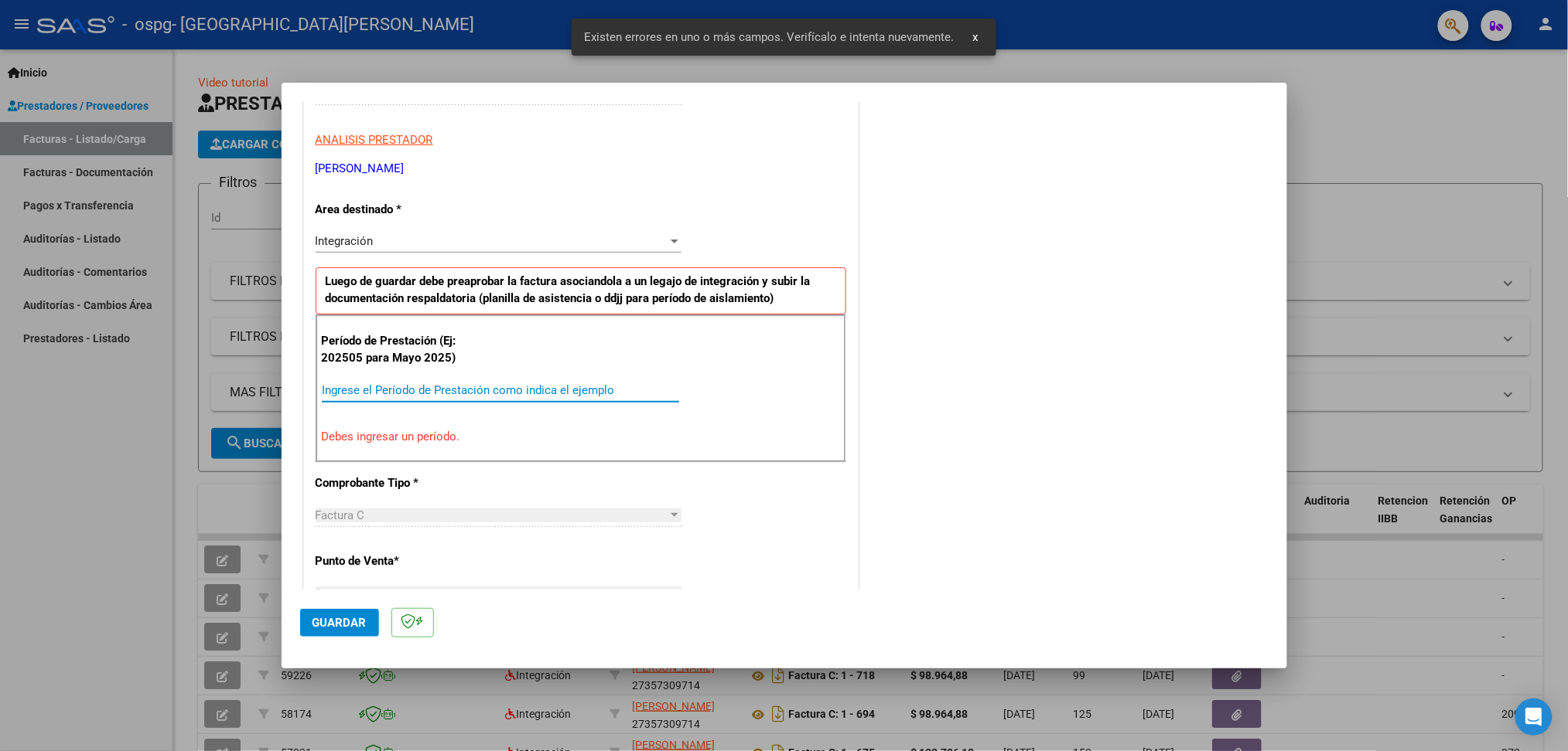
click at [439, 384] on input "Ingrese el Período de Prestación como indica el ejemplo" at bounding box center [500, 390] width 357 height 14
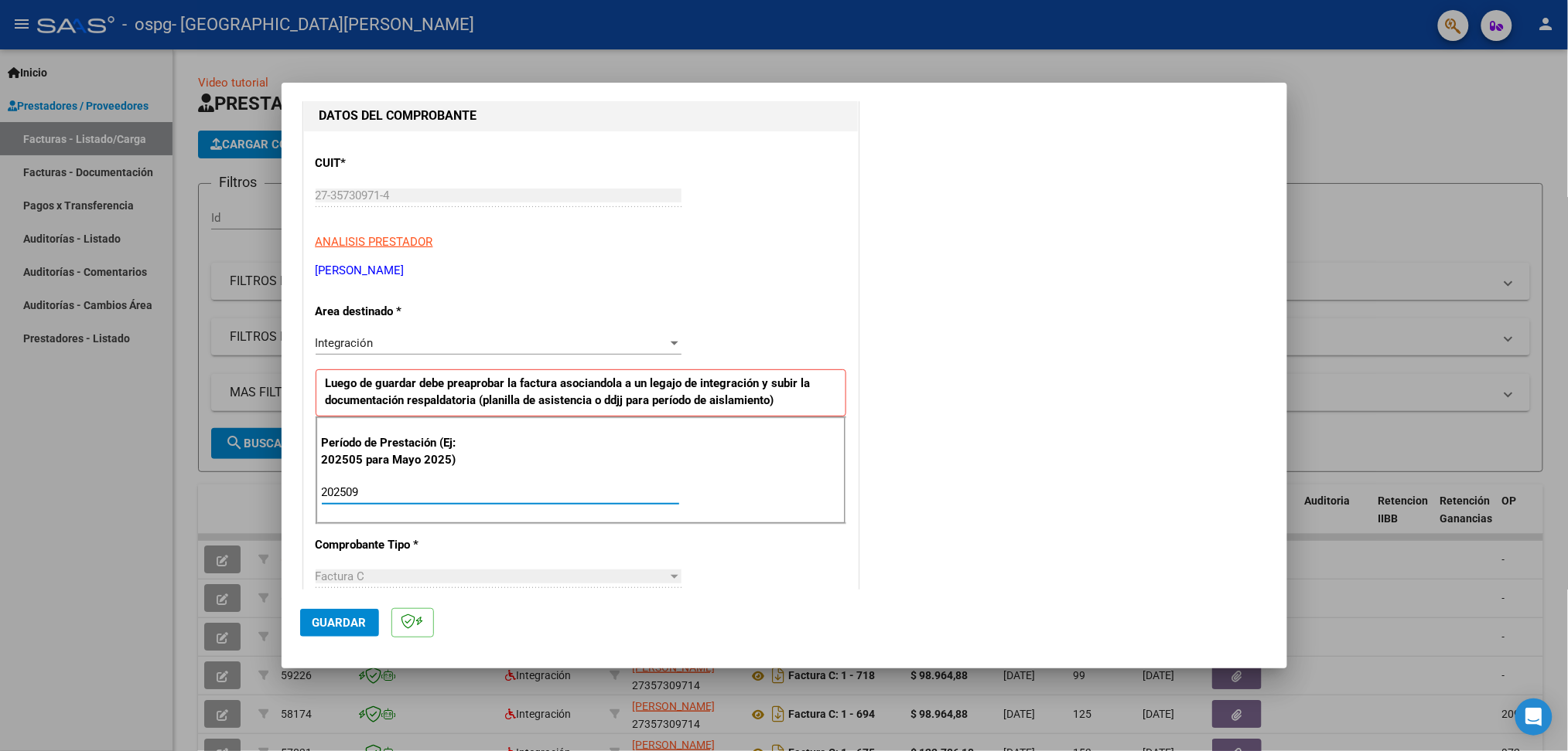
scroll to position [618, 0]
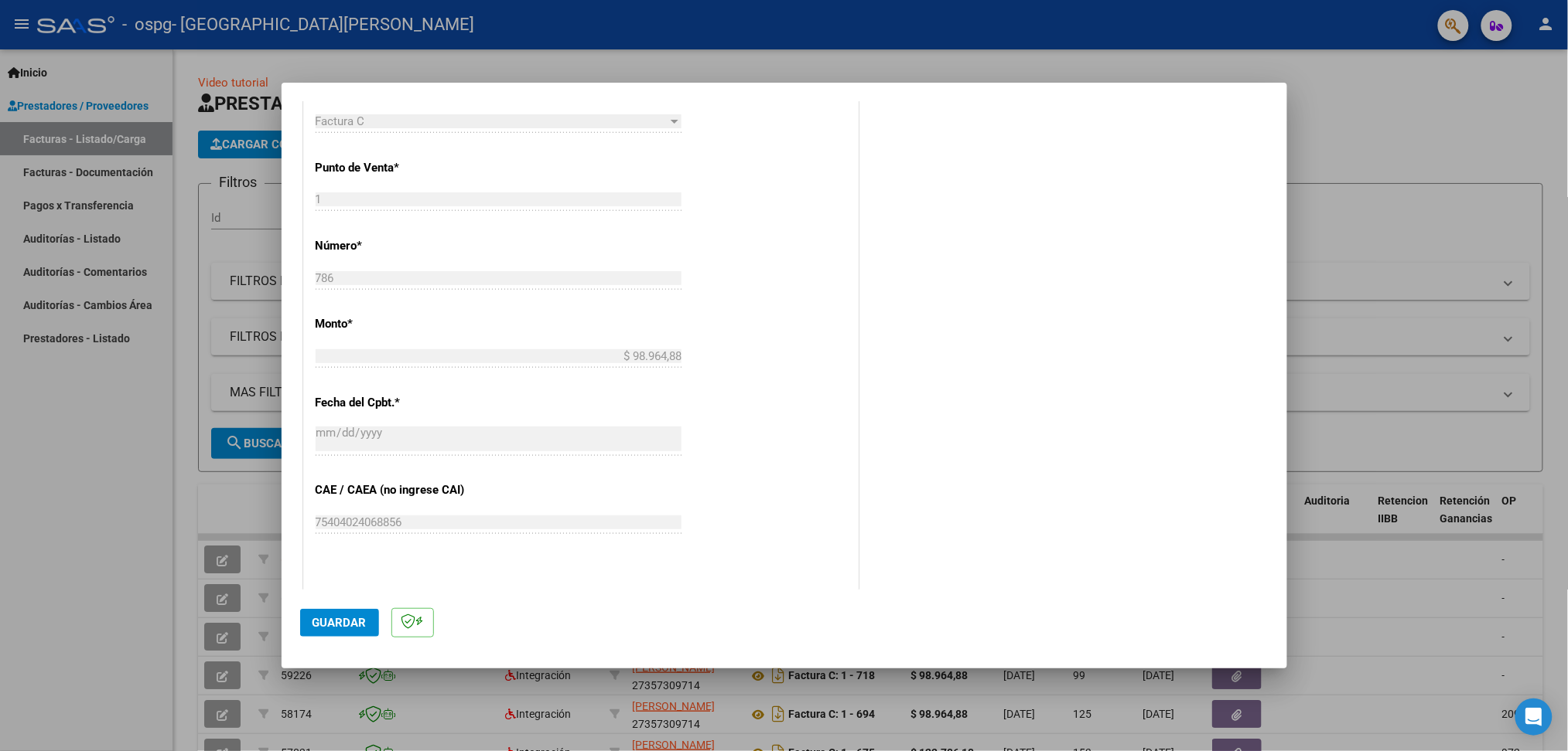
type input "202509"
click at [332, 626] on span "Guardar" at bounding box center [338, 623] width 54 height 14
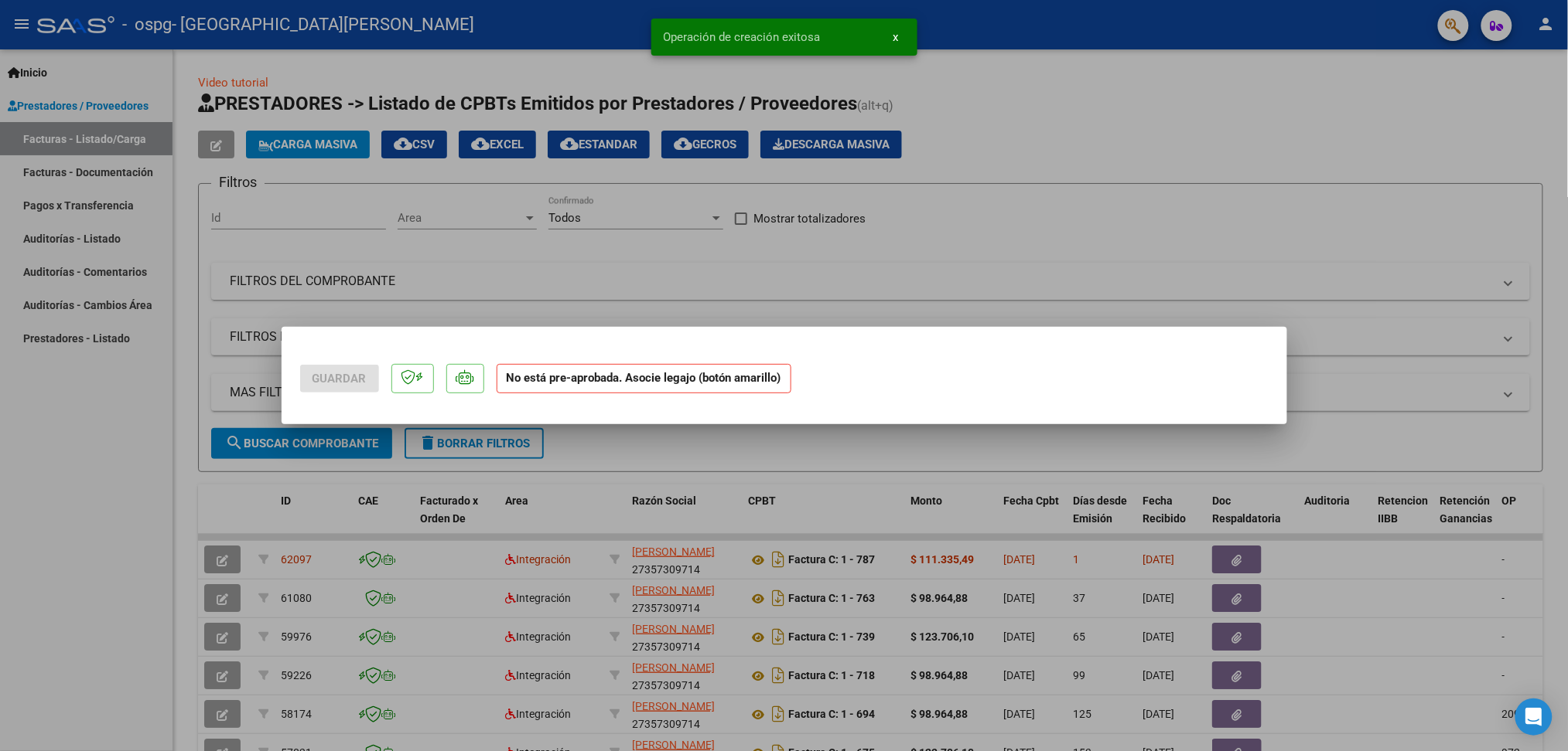
scroll to position [0, 0]
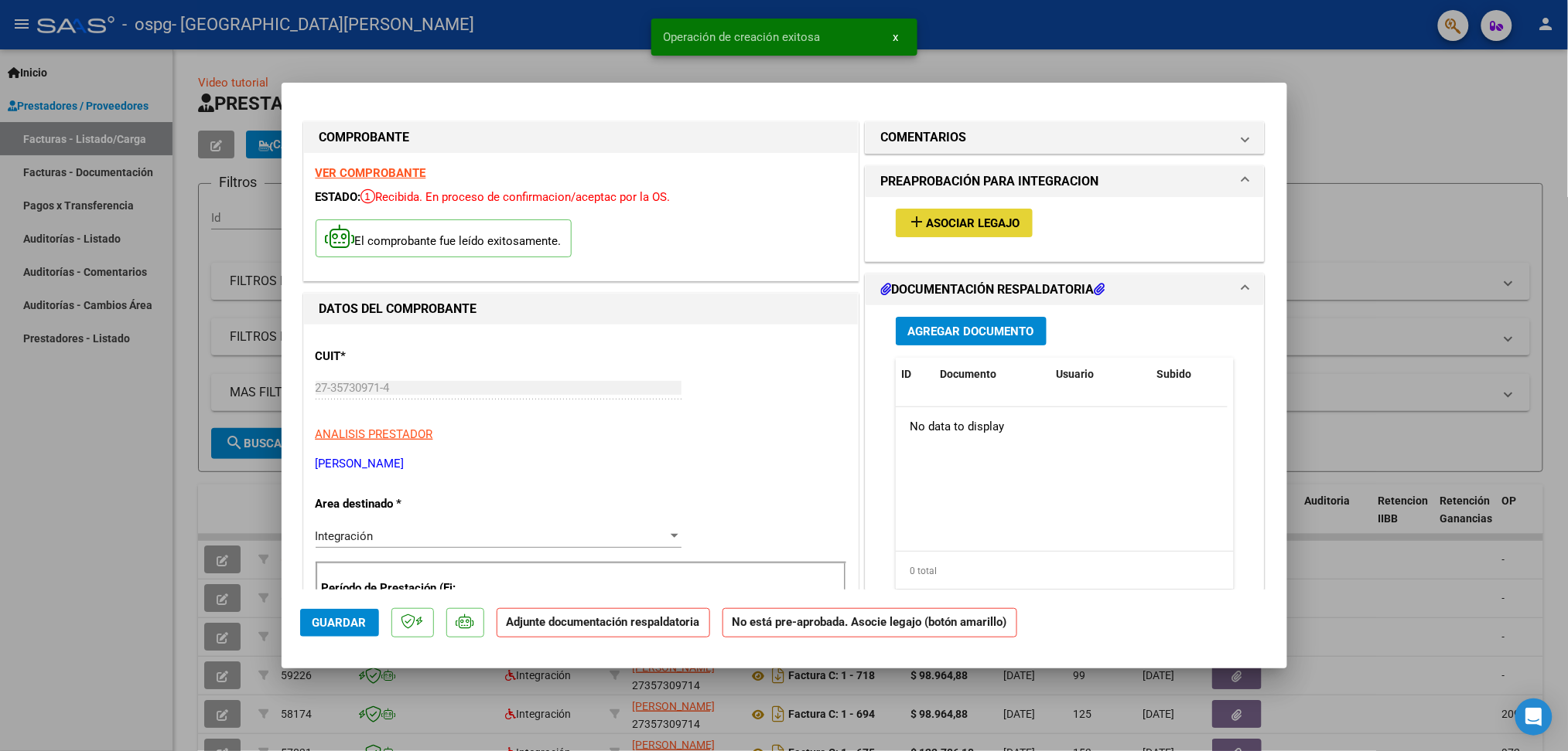
click at [970, 226] on span "Asociar Legajo" at bounding box center [973, 223] width 93 height 14
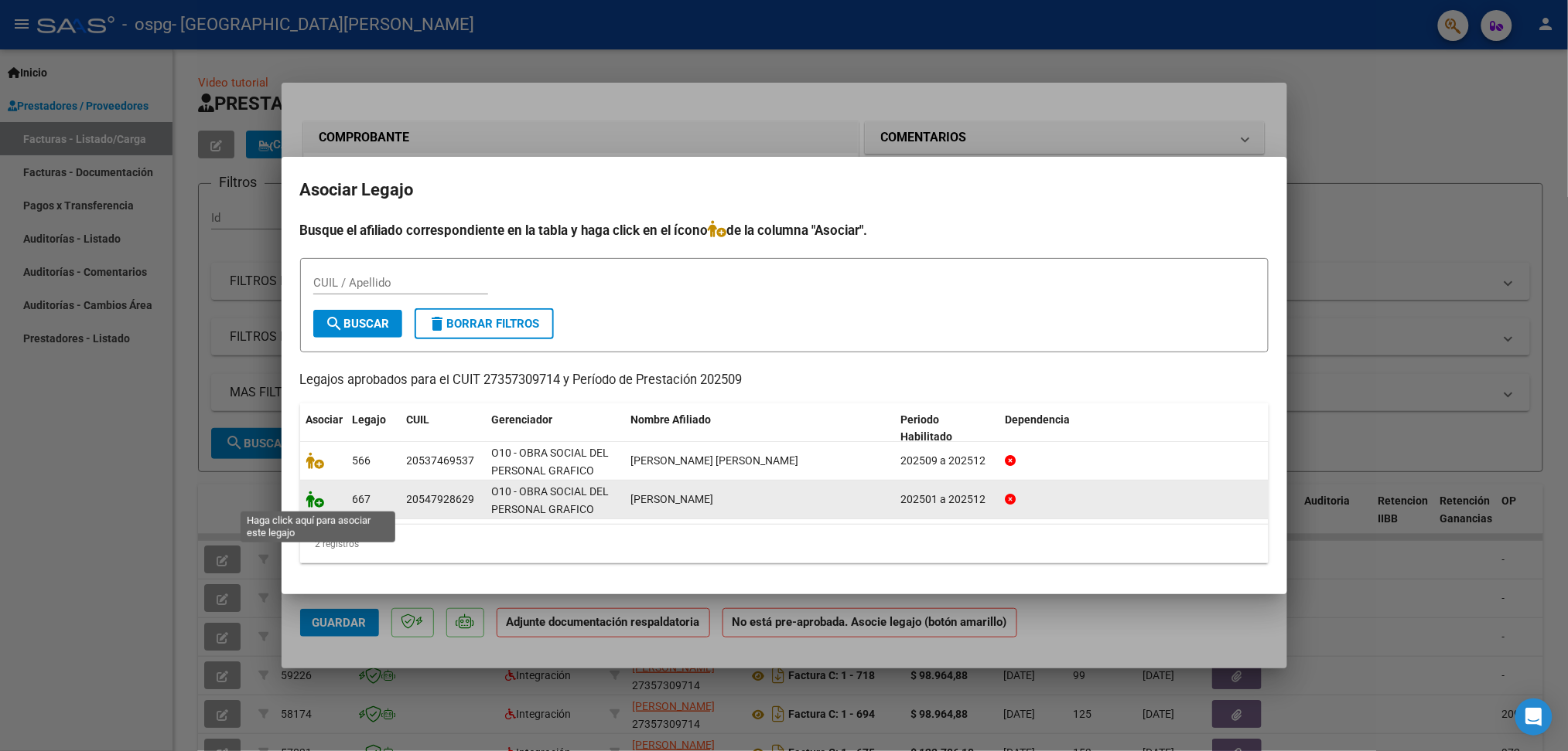
click at [314, 500] on icon at bounding box center [316, 499] width 19 height 17
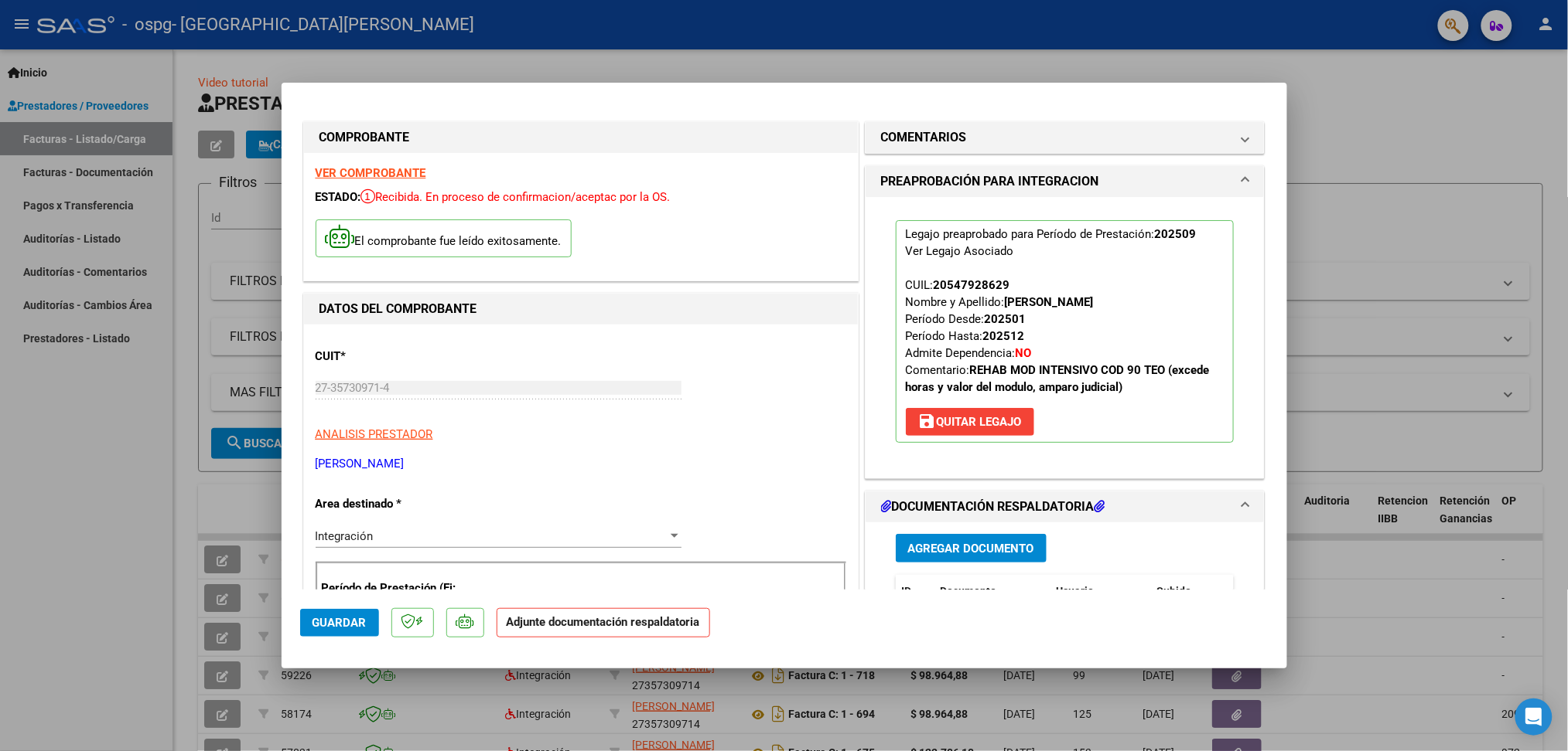
click at [991, 504] on h1 "DOCUMENTACIÓN RESPALDATORIA" at bounding box center [993, 507] width 224 height 19
click at [957, 510] on h1 "DOCUMENTACIÓN RESPALDATORIA" at bounding box center [993, 507] width 224 height 19
click at [938, 548] on span "Agregar Documento" at bounding box center [971, 548] width 126 height 14
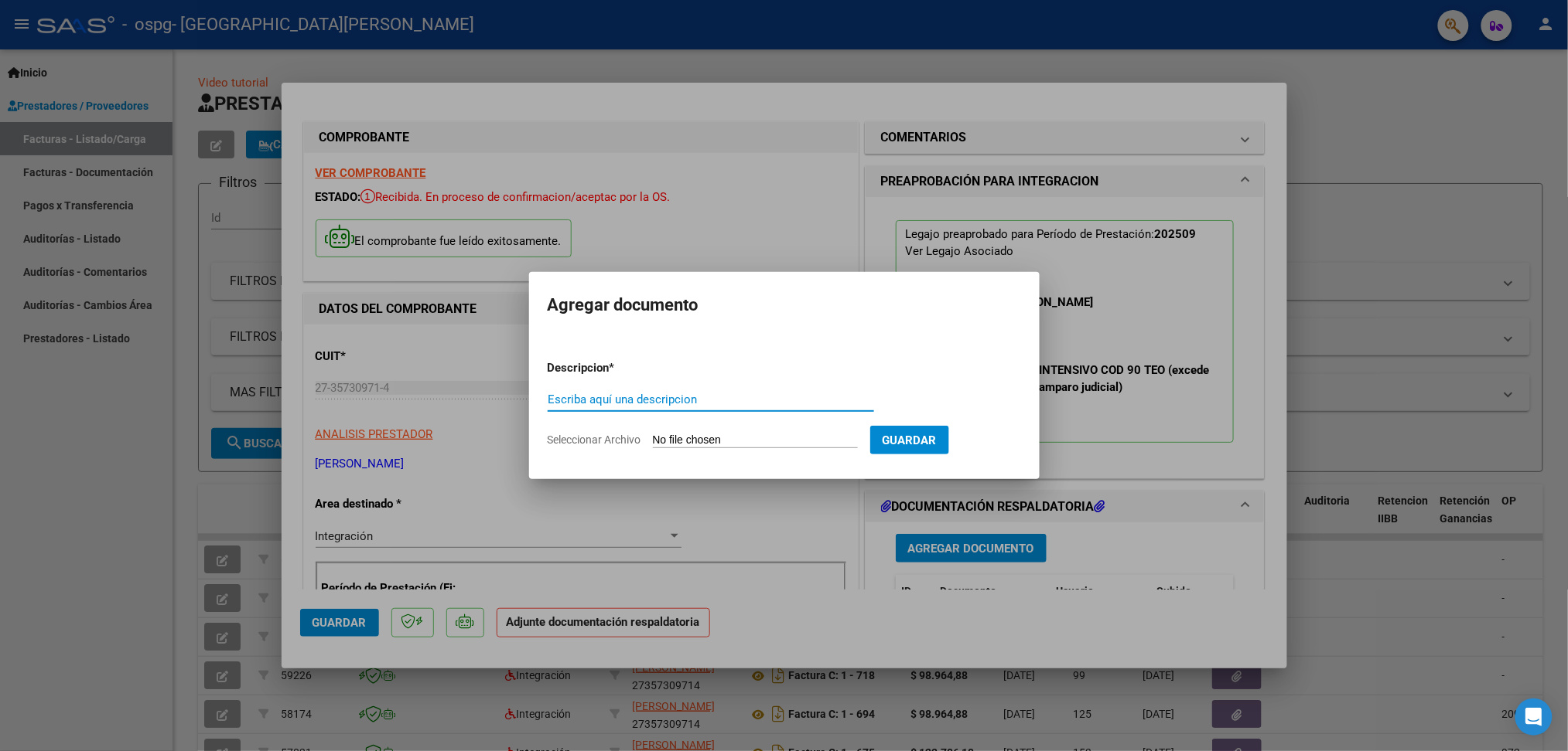
click at [656, 395] on input "Escriba aquí una descripcion" at bounding box center [711, 400] width 326 height 14
type input "PLANILLA DE ASISTENCIA"
click at [702, 441] on input "Seleccionar Archivo" at bounding box center [754, 441] width 205 height 15
type input "C:\fakepath\PLANILLA ASISTENCIA [PERSON_NAME] [DATE].pdf"
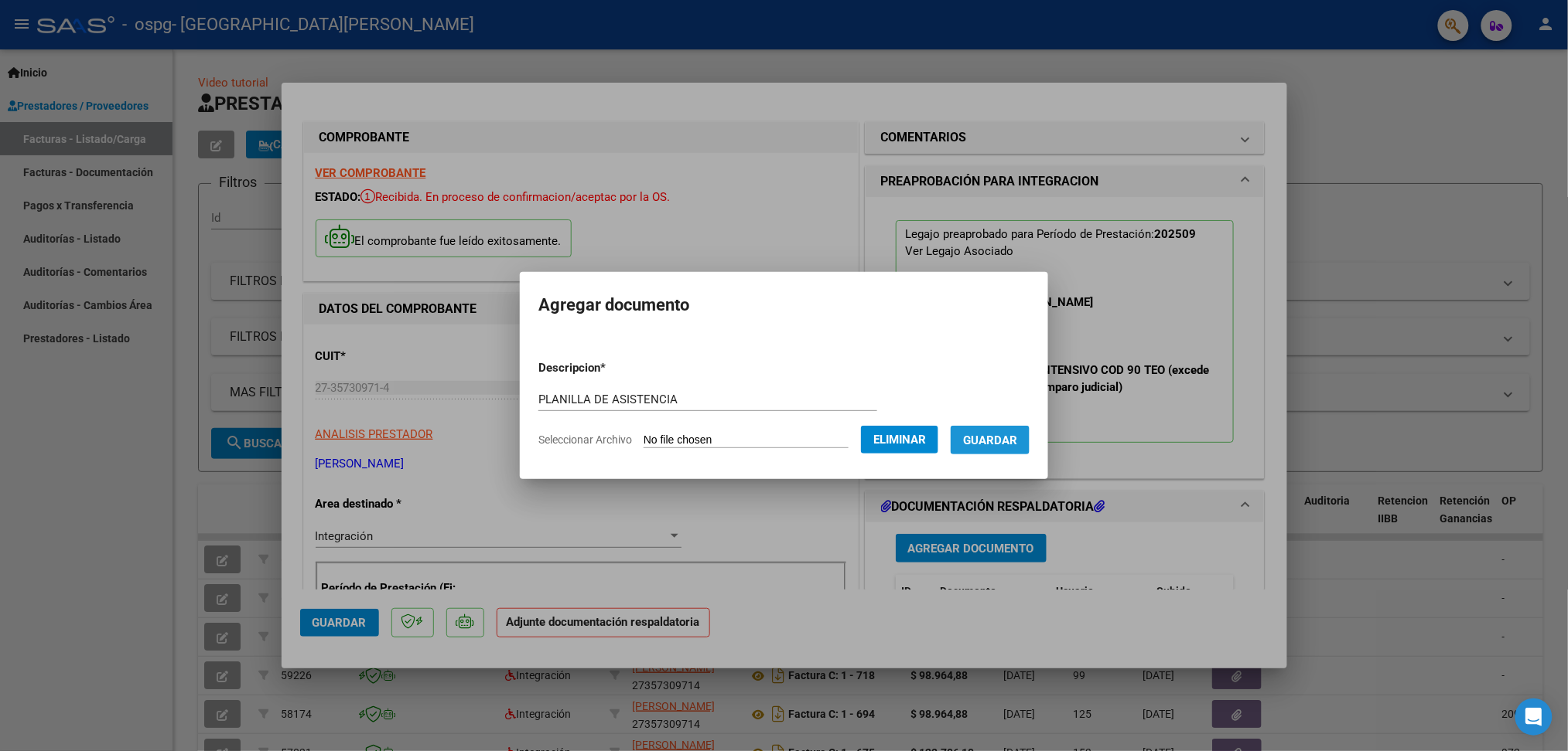
click at [1004, 437] on span "Guardar" at bounding box center [989, 440] width 54 height 14
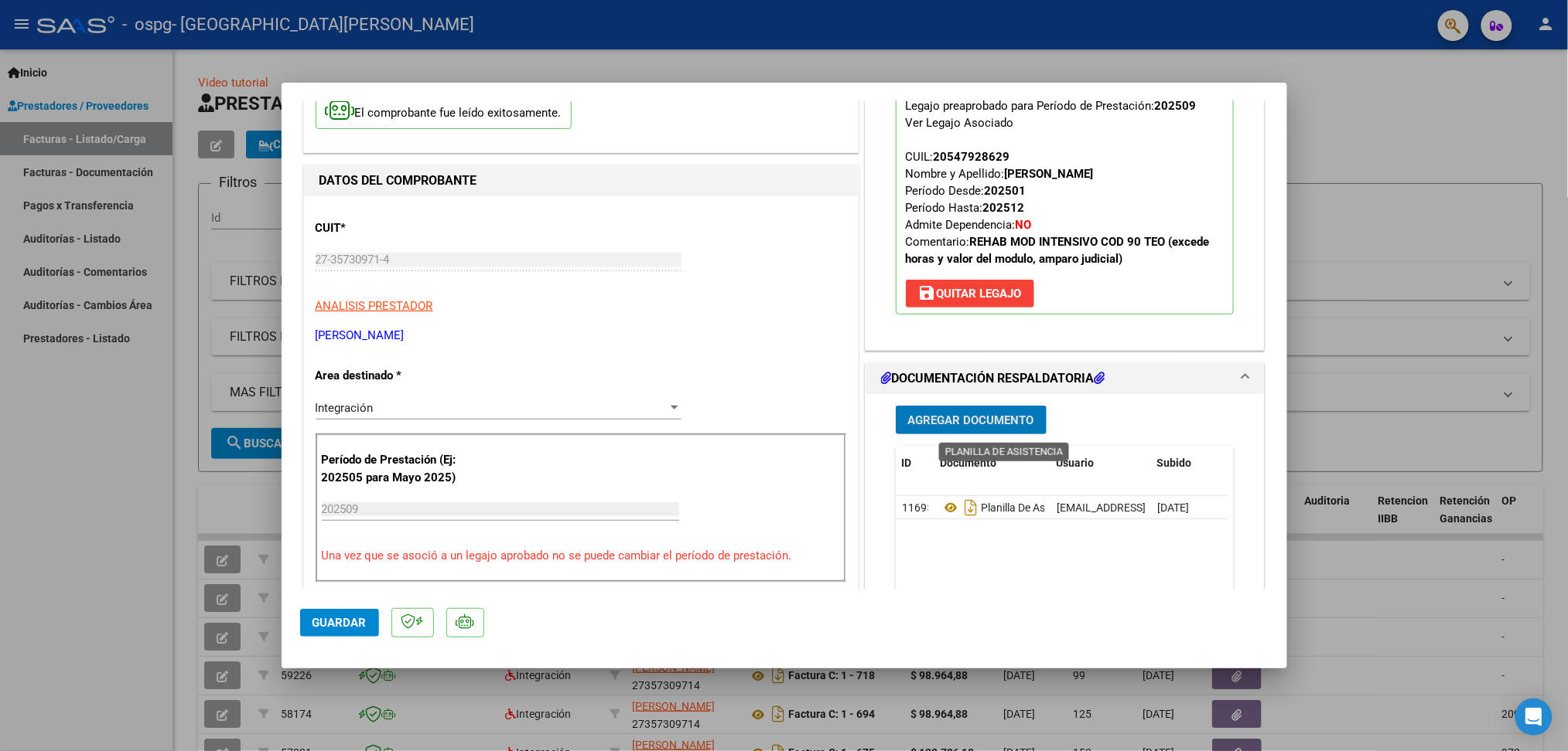
scroll to position [205, 0]
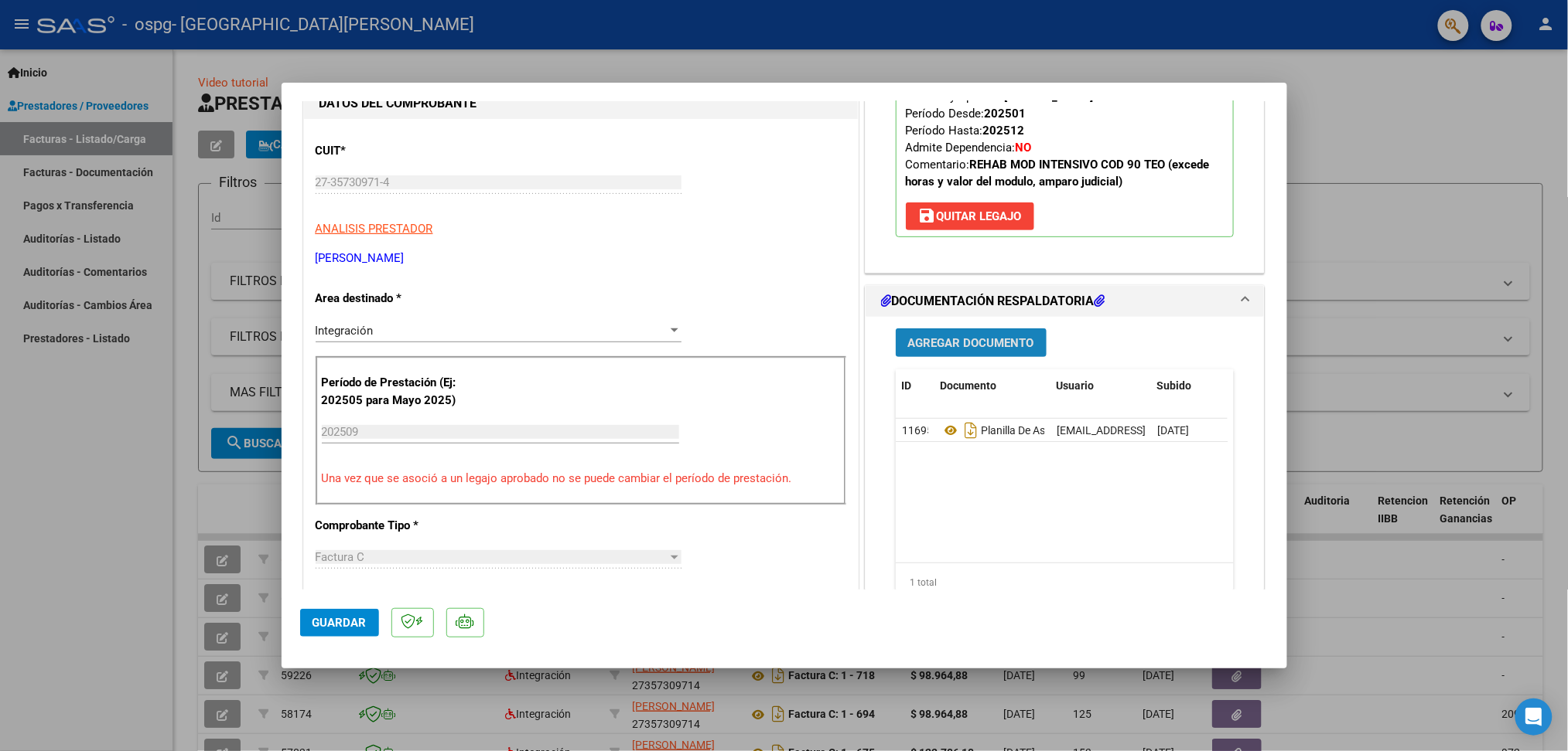
click at [982, 348] on span "Agregar Documento" at bounding box center [971, 343] width 126 height 14
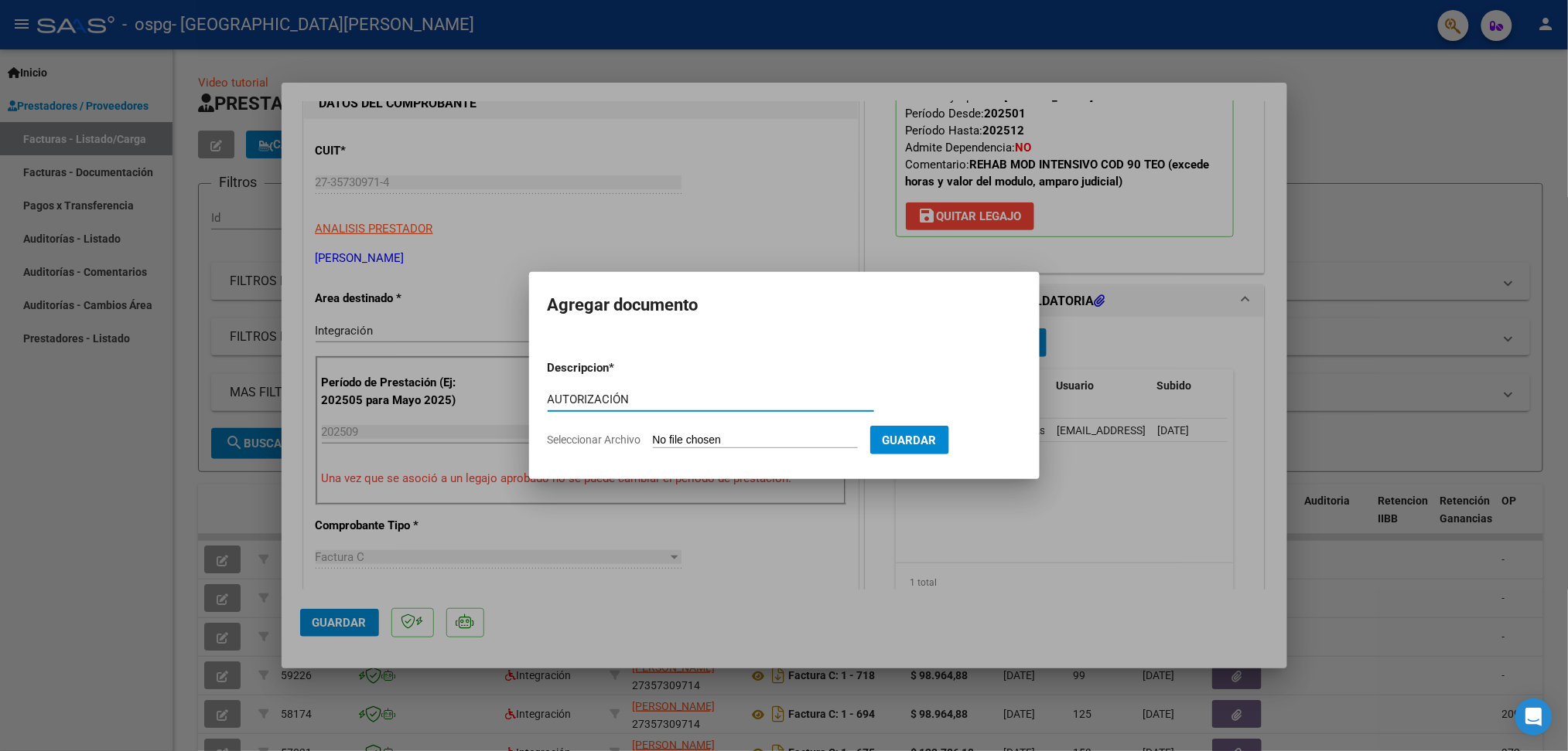
type input "AUTORIZACIÓN"
click at [746, 425] on div "AUTORIZACIÓN Escriba aquí una descripcion" at bounding box center [711, 407] width 326 height 38
click at [740, 434] on input "Seleccionar Archivo" at bounding box center [754, 441] width 205 height 15
type input "C:\fakepath\autorizacion 2025 [PERSON_NAME].doc"
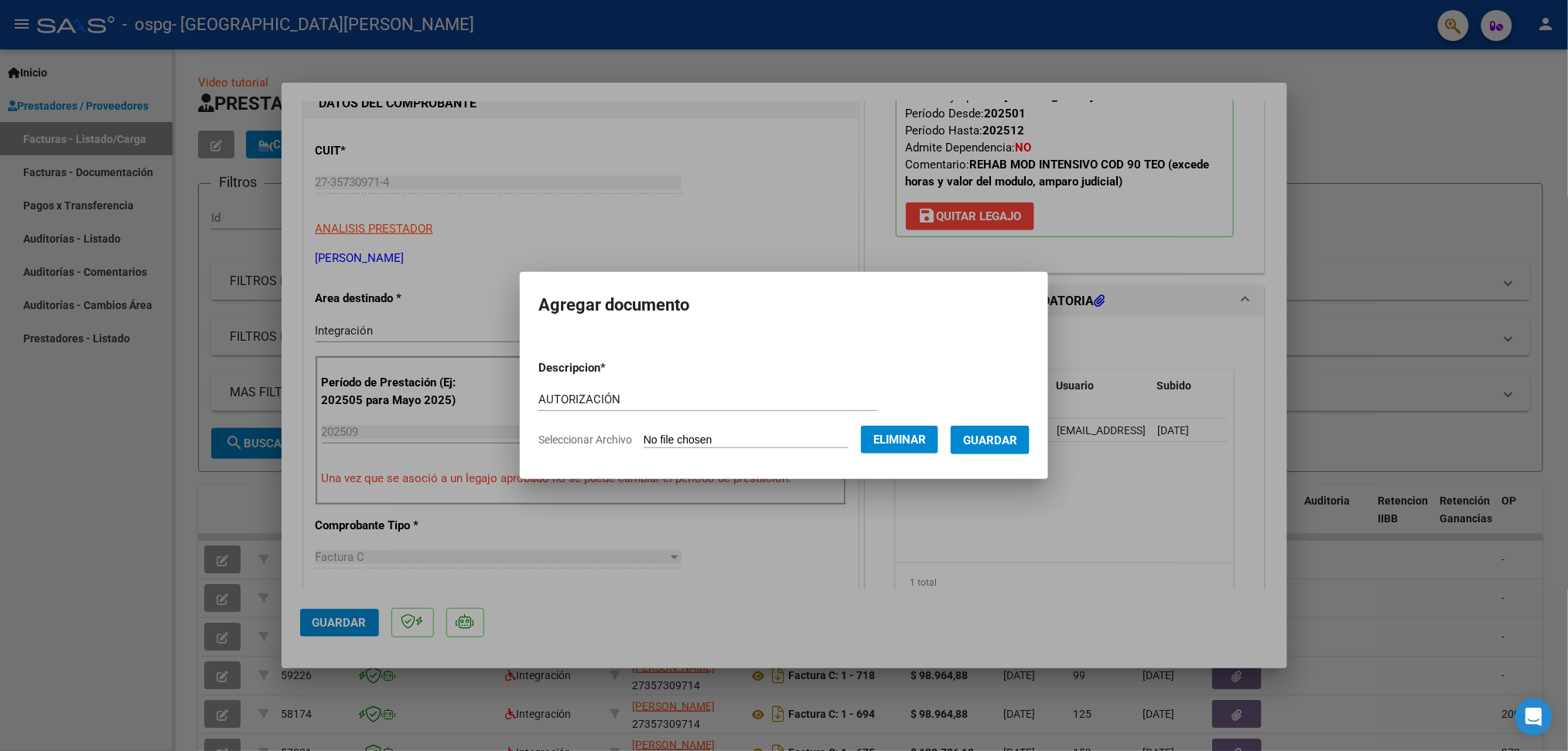
click at [1017, 440] on span "Guardar" at bounding box center [989, 440] width 54 height 14
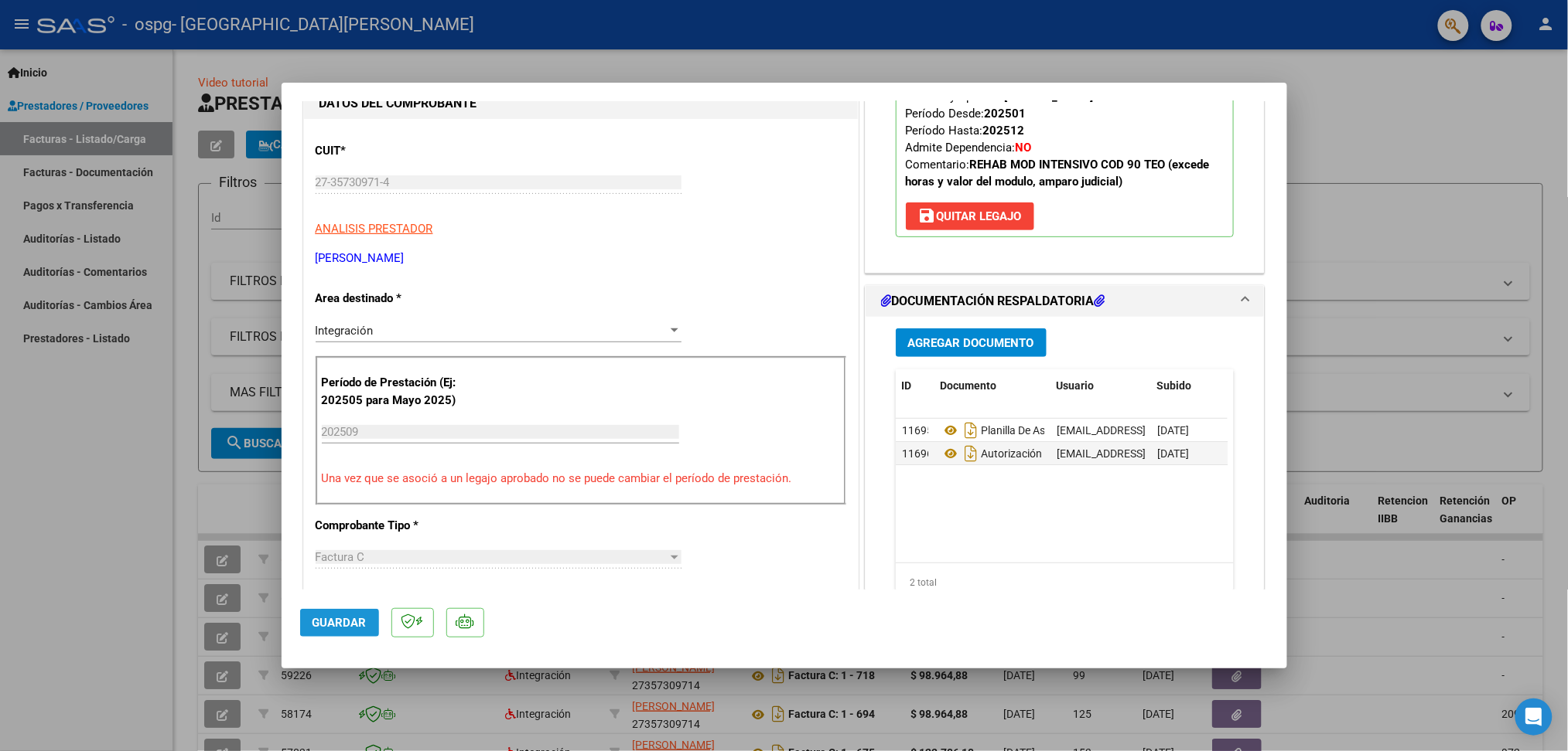
click at [351, 629] on span "Guardar" at bounding box center [338, 623] width 54 height 14
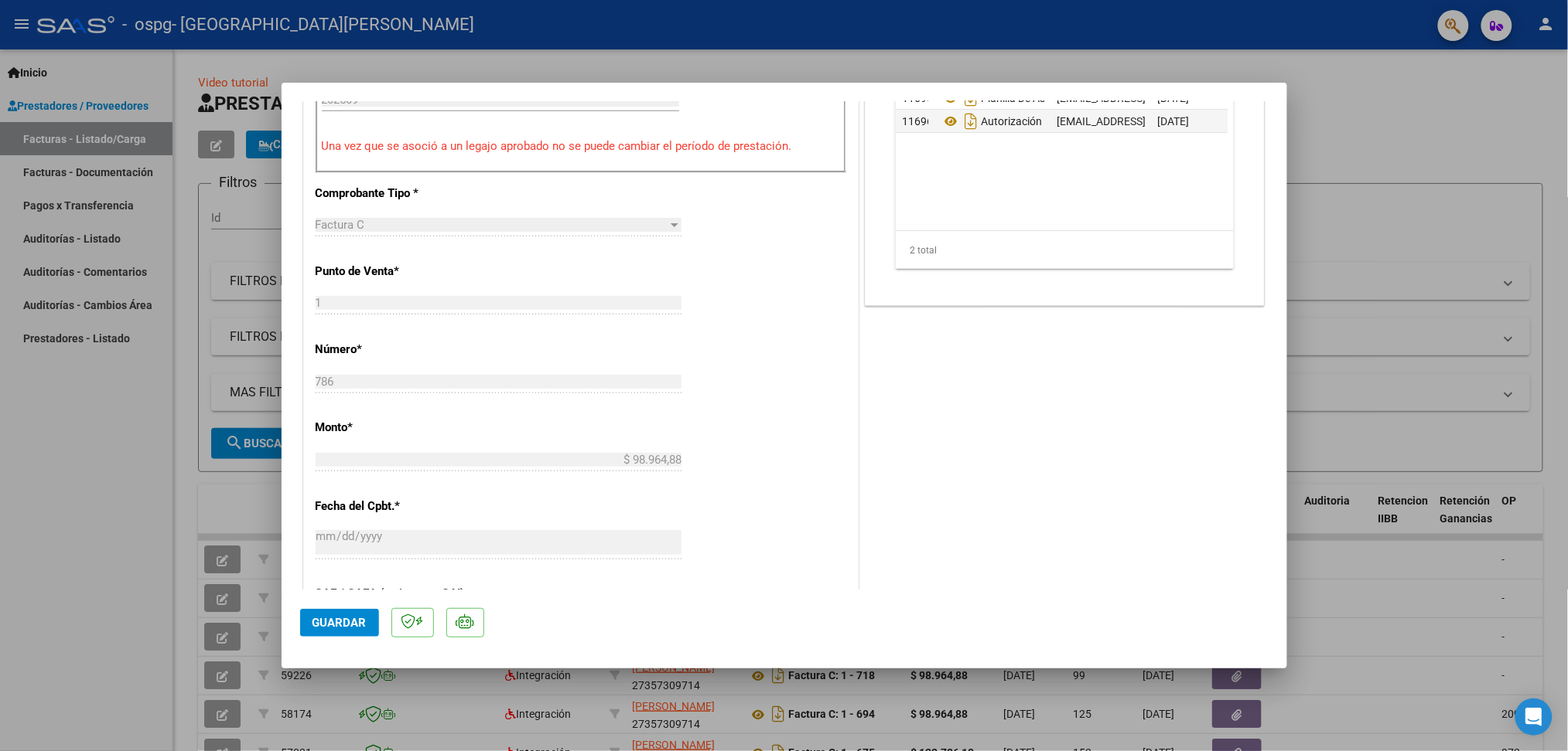
scroll to position [585, 0]
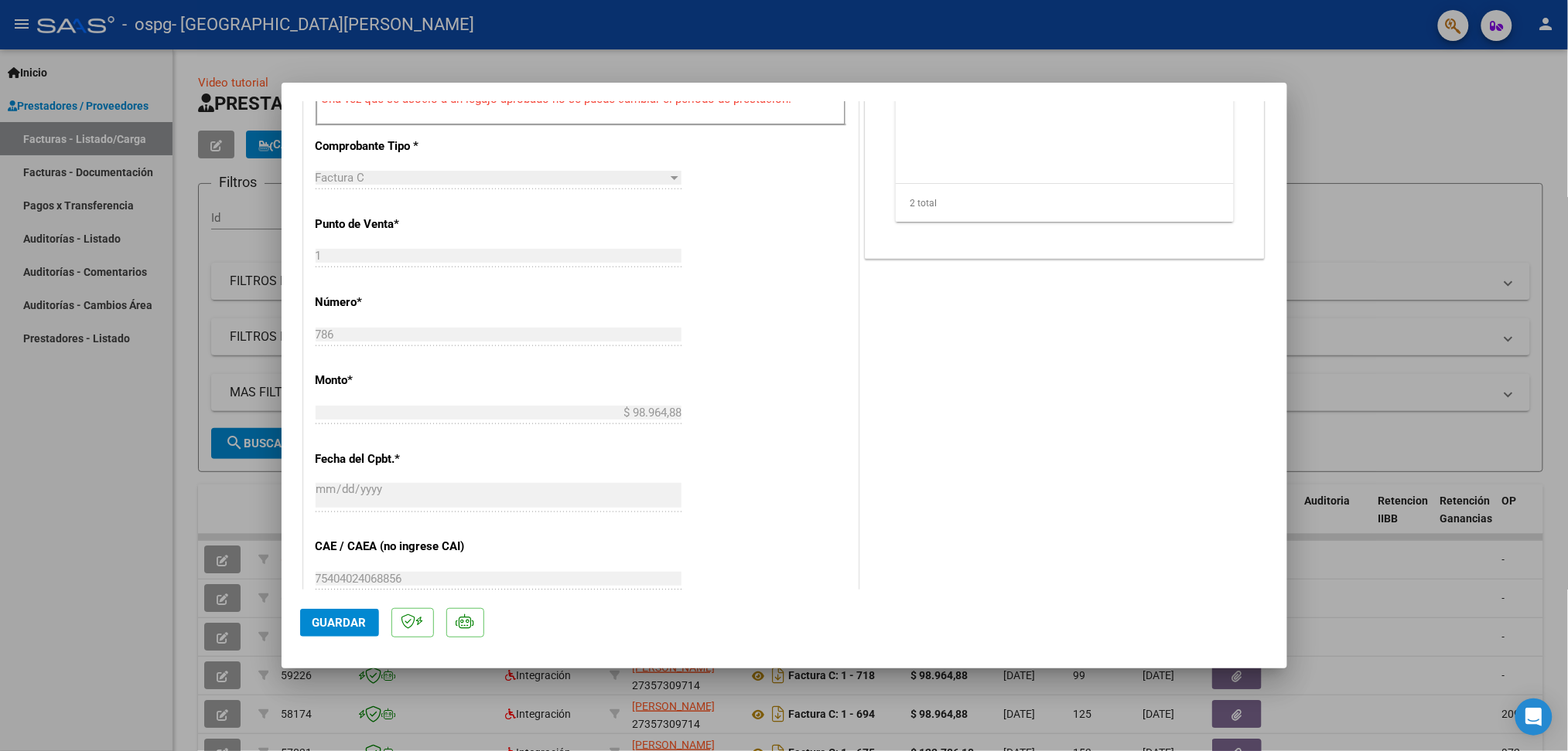
click at [343, 626] on span "Guardar" at bounding box center [338, 623] width 54 height 14
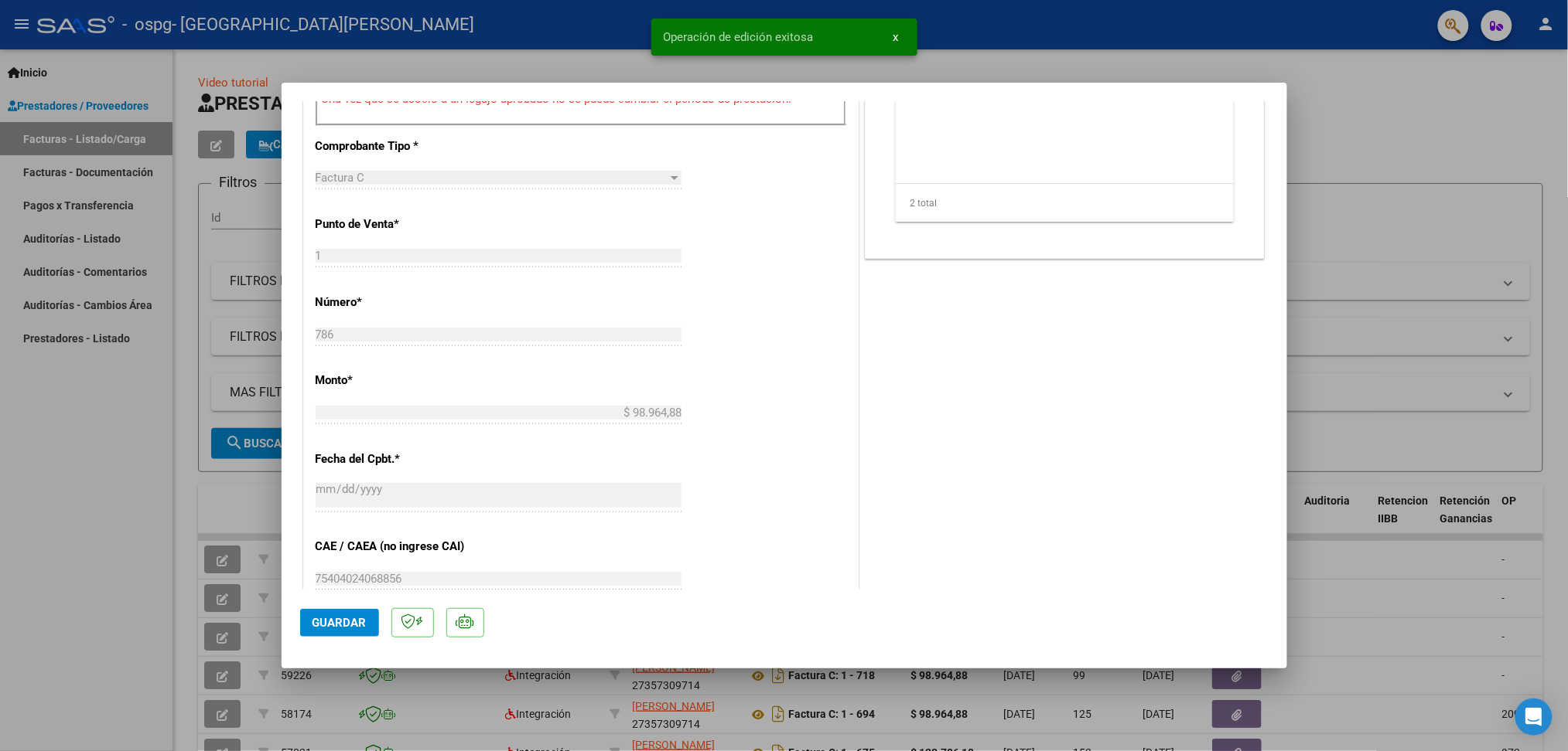
scroll to position [70, 0]
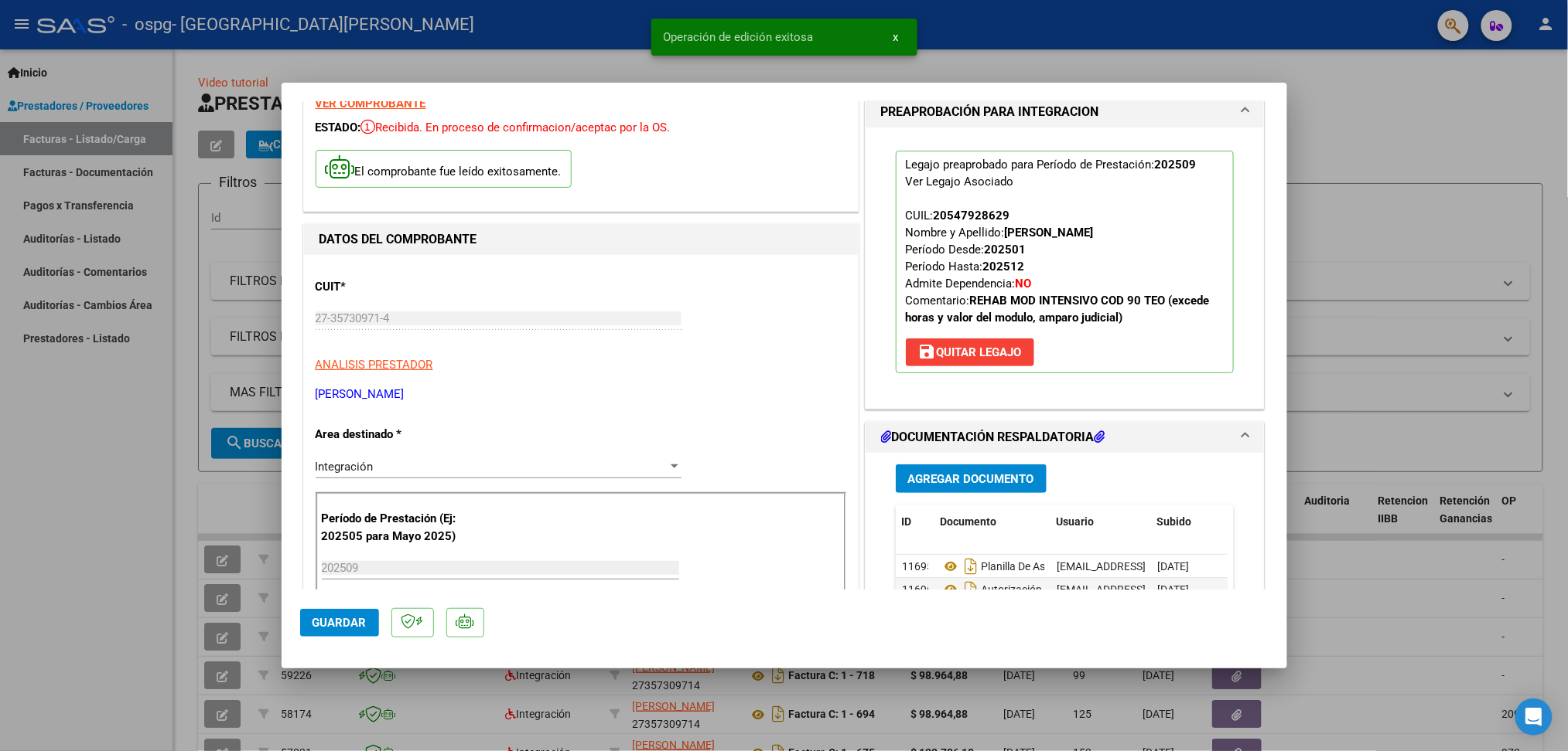
click at [325, 625] on span "Guardar" at bounding box center [338, 623] width 54 height 14
